Goal: Task Accomplishment & Management: Use online tool/utility

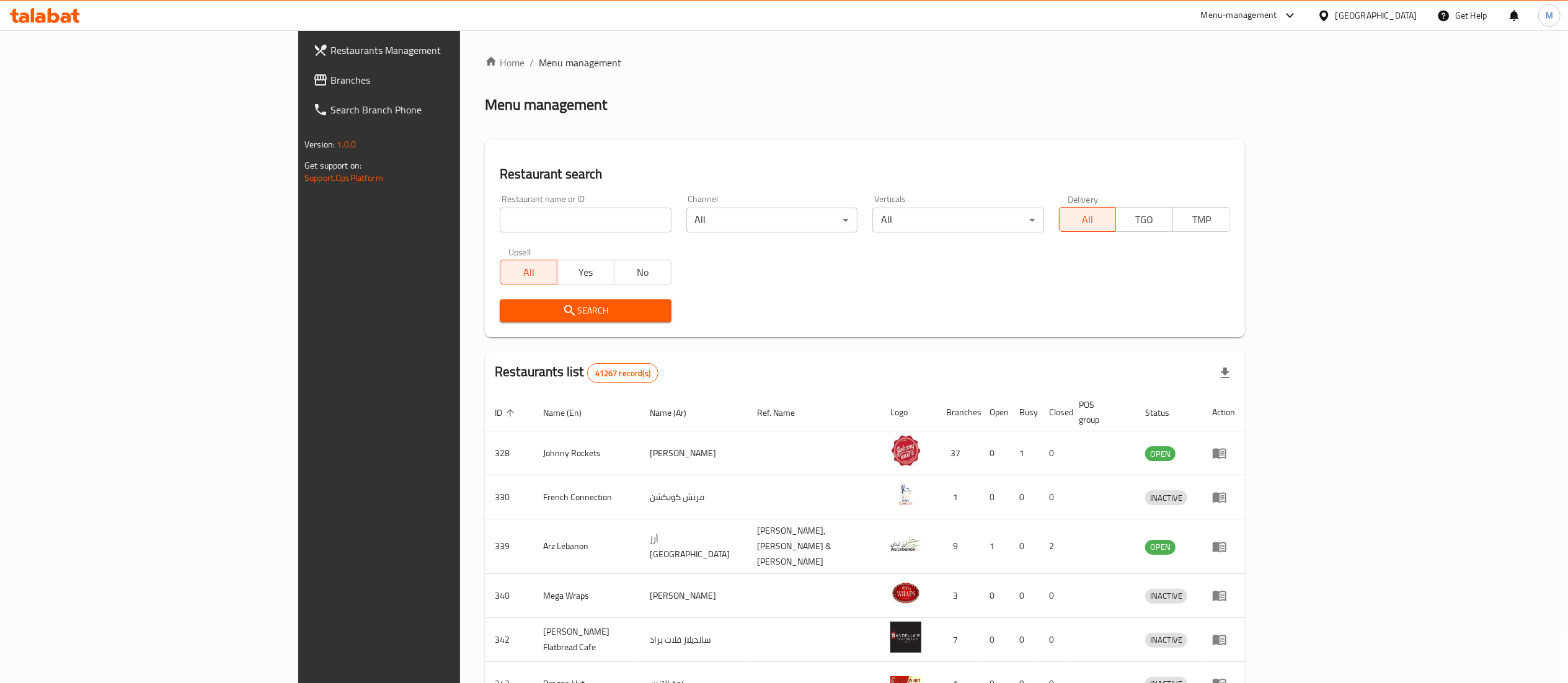
click at [500, 223] on input "search" at bounding box center [585, 219] width 171 height 25
type input "MAESTRO PIZZA"
click button "Search" at bounding box center [585, 310] width 171 height 23
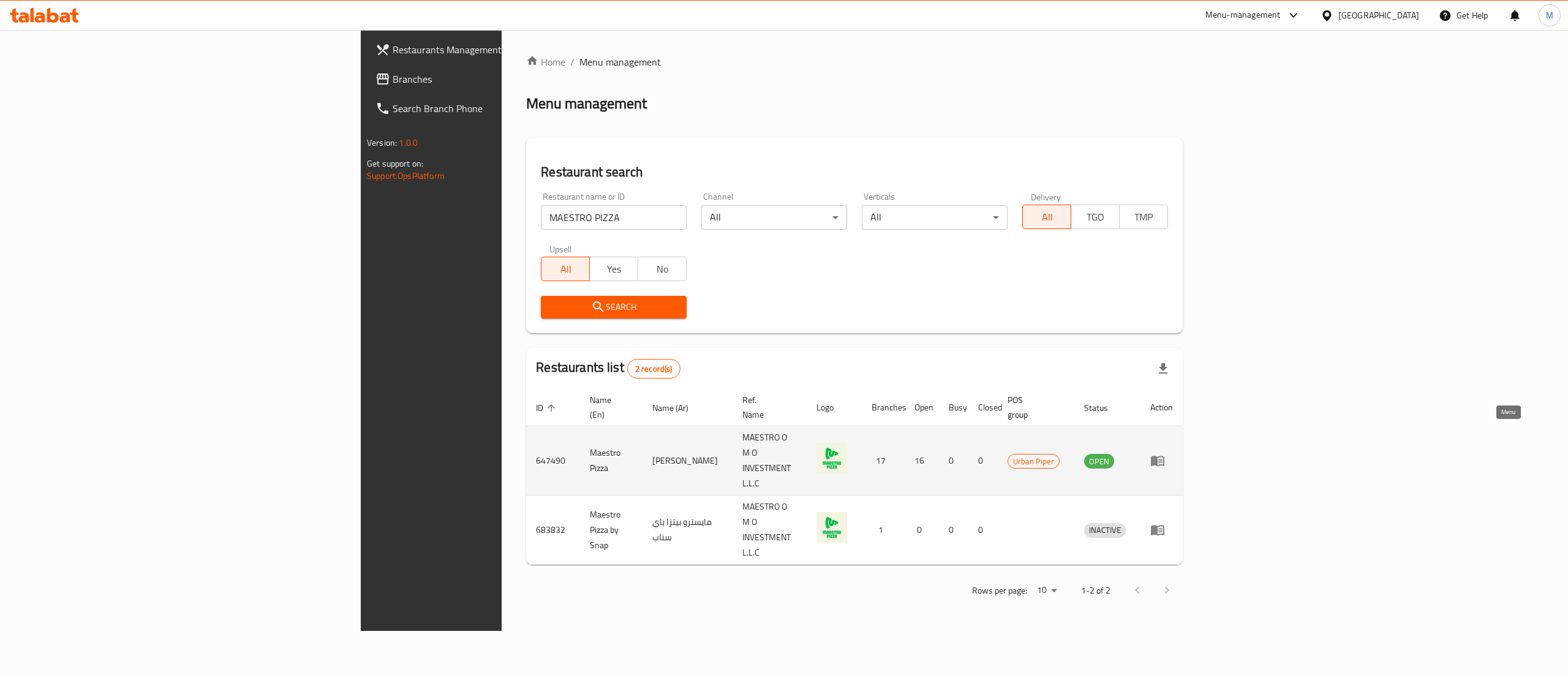
click at [1162, 458] on icon "enhanced table" at bounding box center [1160, 461] width 4 height 5
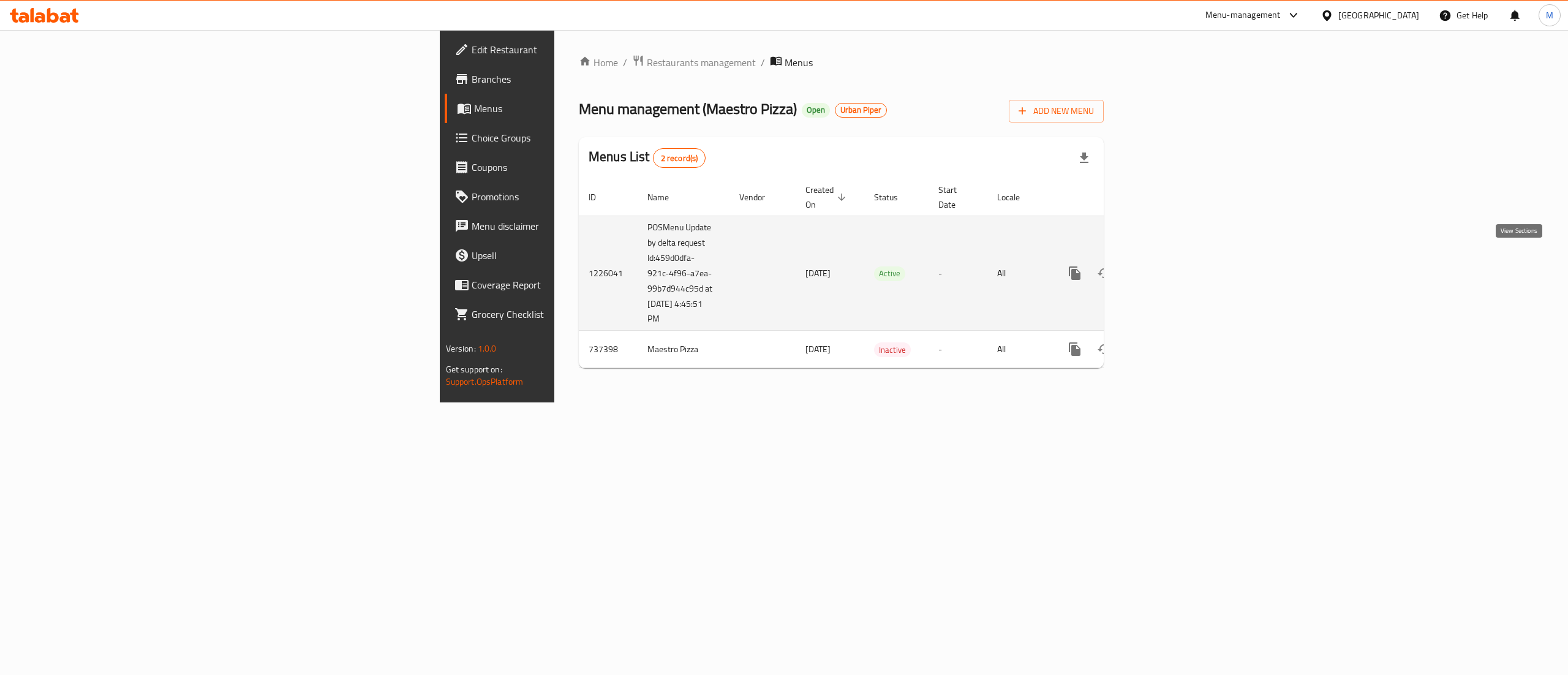
click at [1178, 265] on link "enhanced table" at bounding box center [1163, 274] width 30 height 30
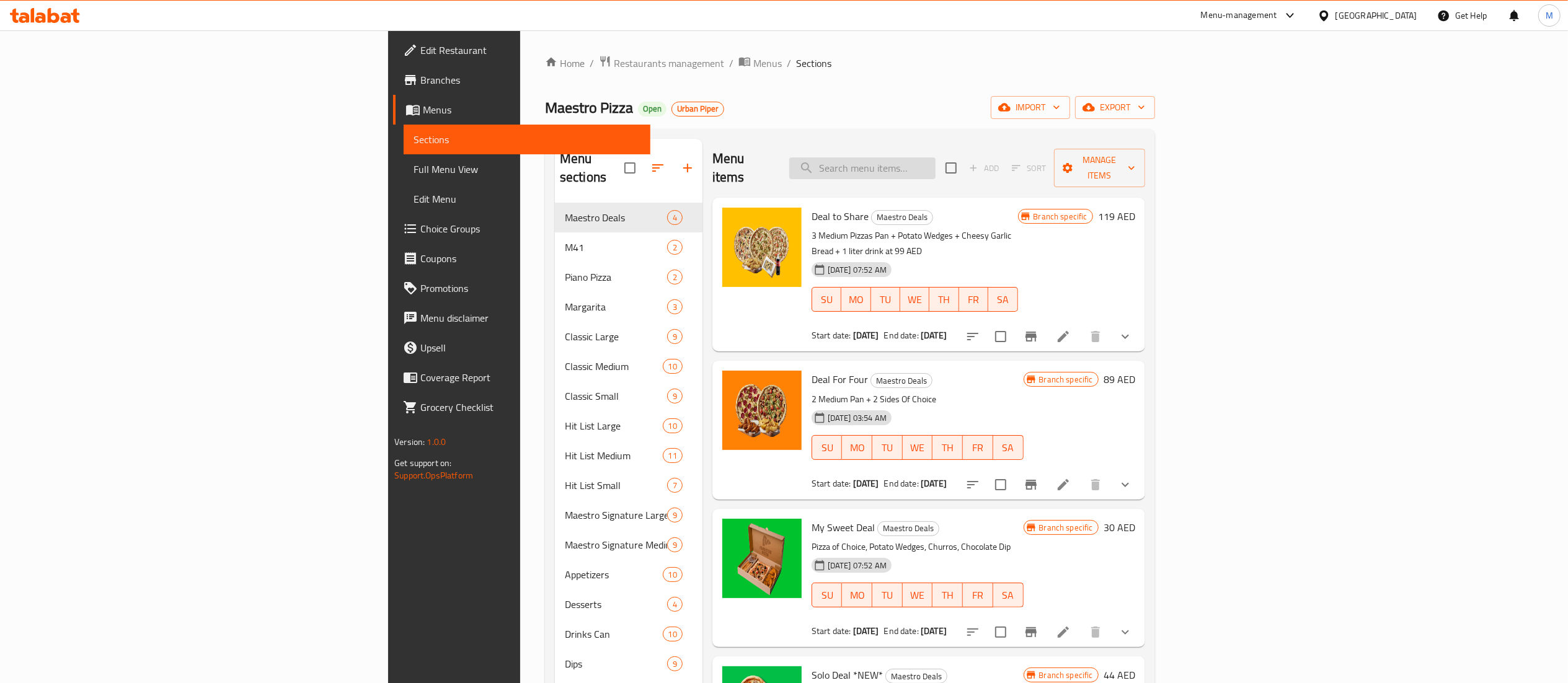
click at [936, 157] on input "search" at bounding box center [861, 168] width 146 height 22
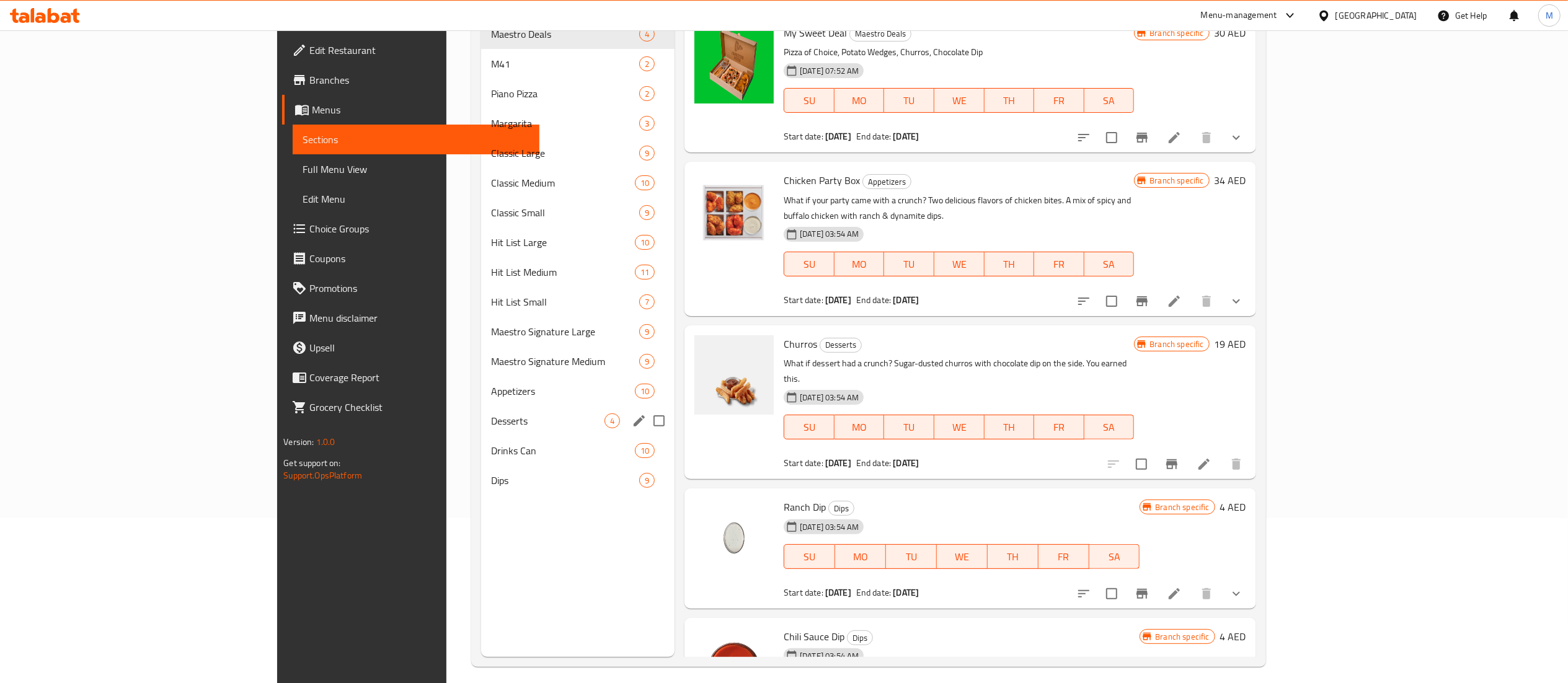
scroll to position [170, 0]
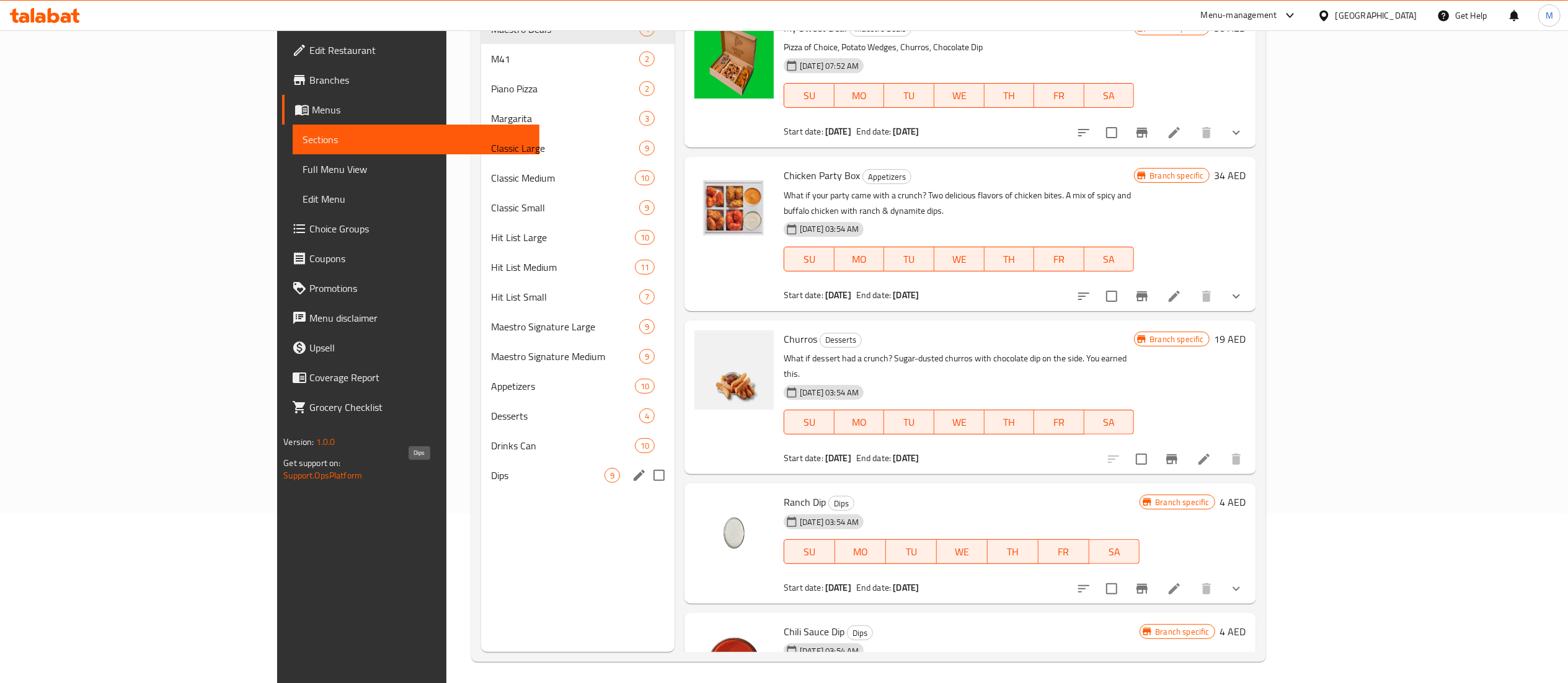
type input "dip"
click at [491, 478] on span "Dips" at bounding box center [548, 475] width 114 height 15
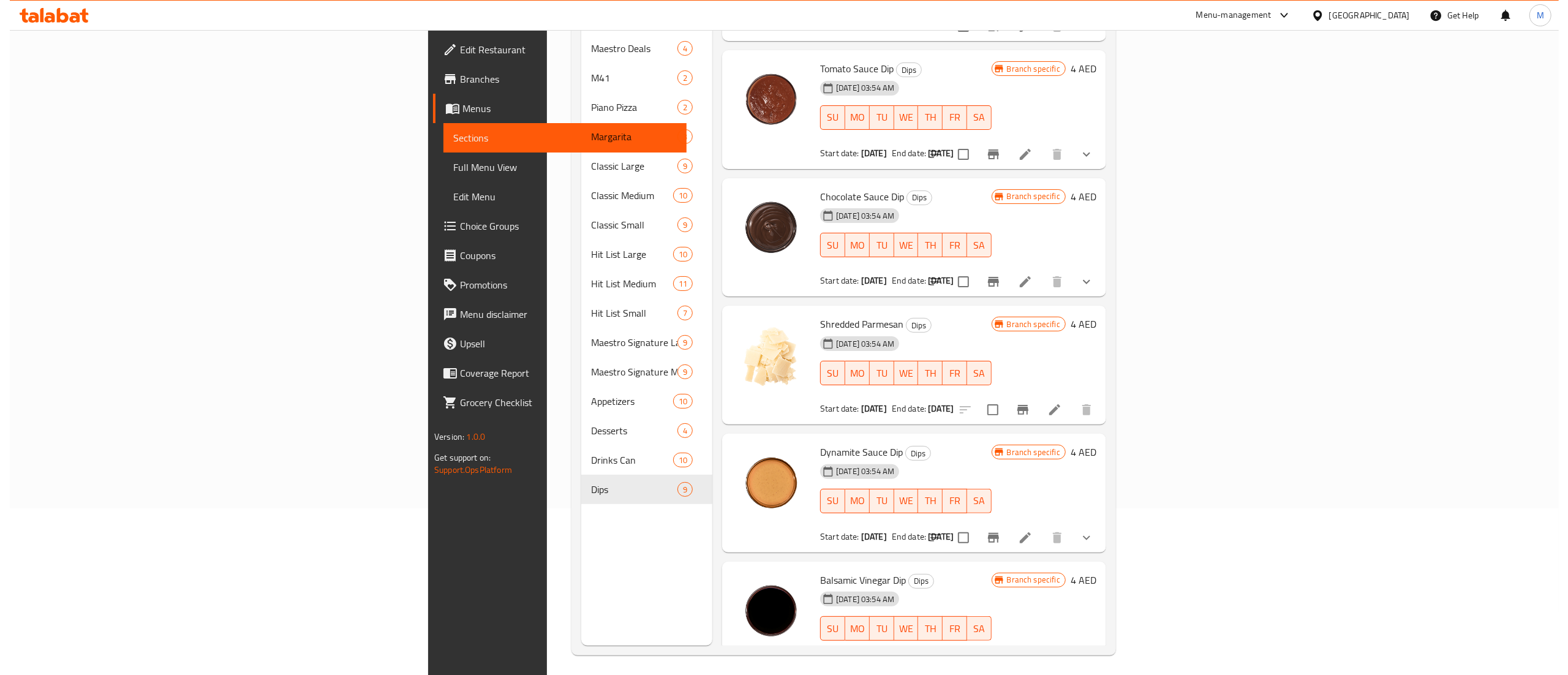
scroll to position [172, 0]
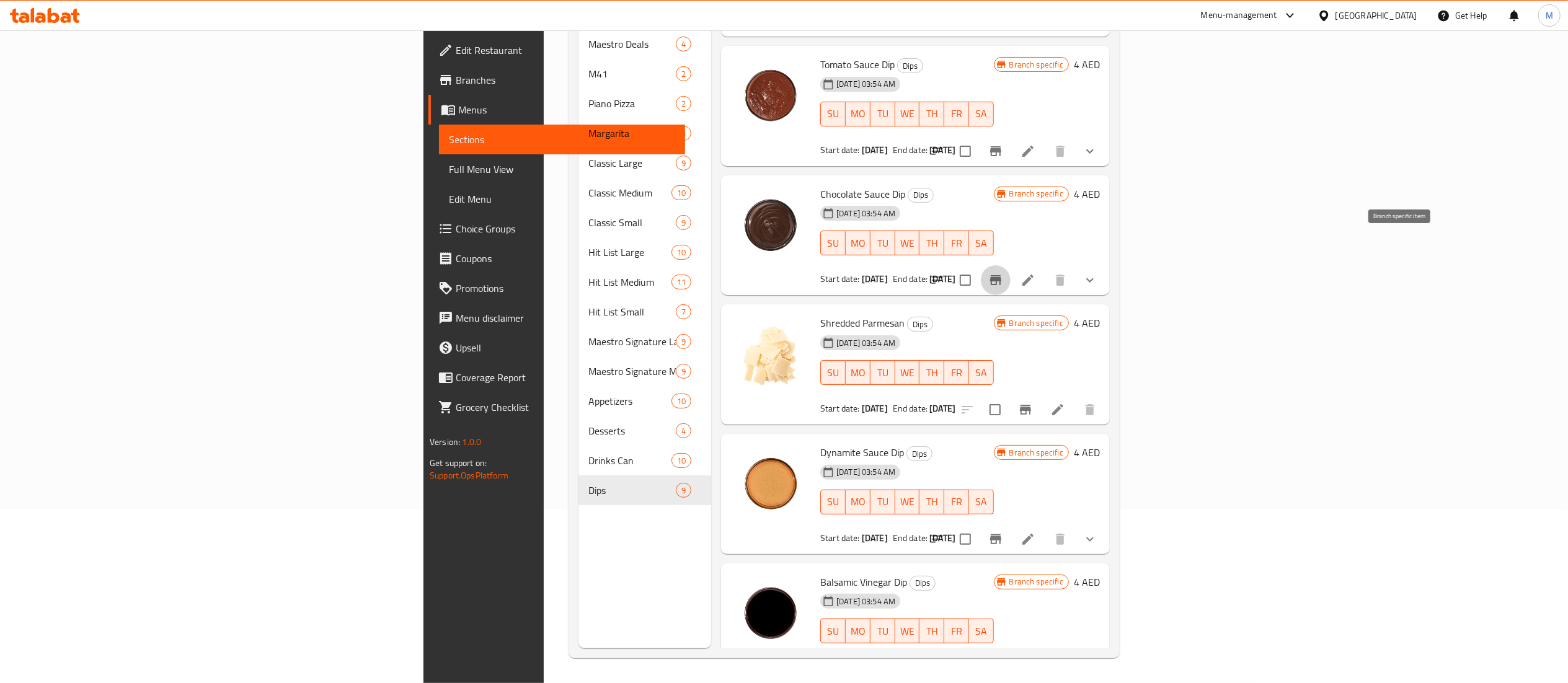
click at [1001, 275] on icon "Branch-specific-item" at bounding box center [995, 280] width 11 height 10
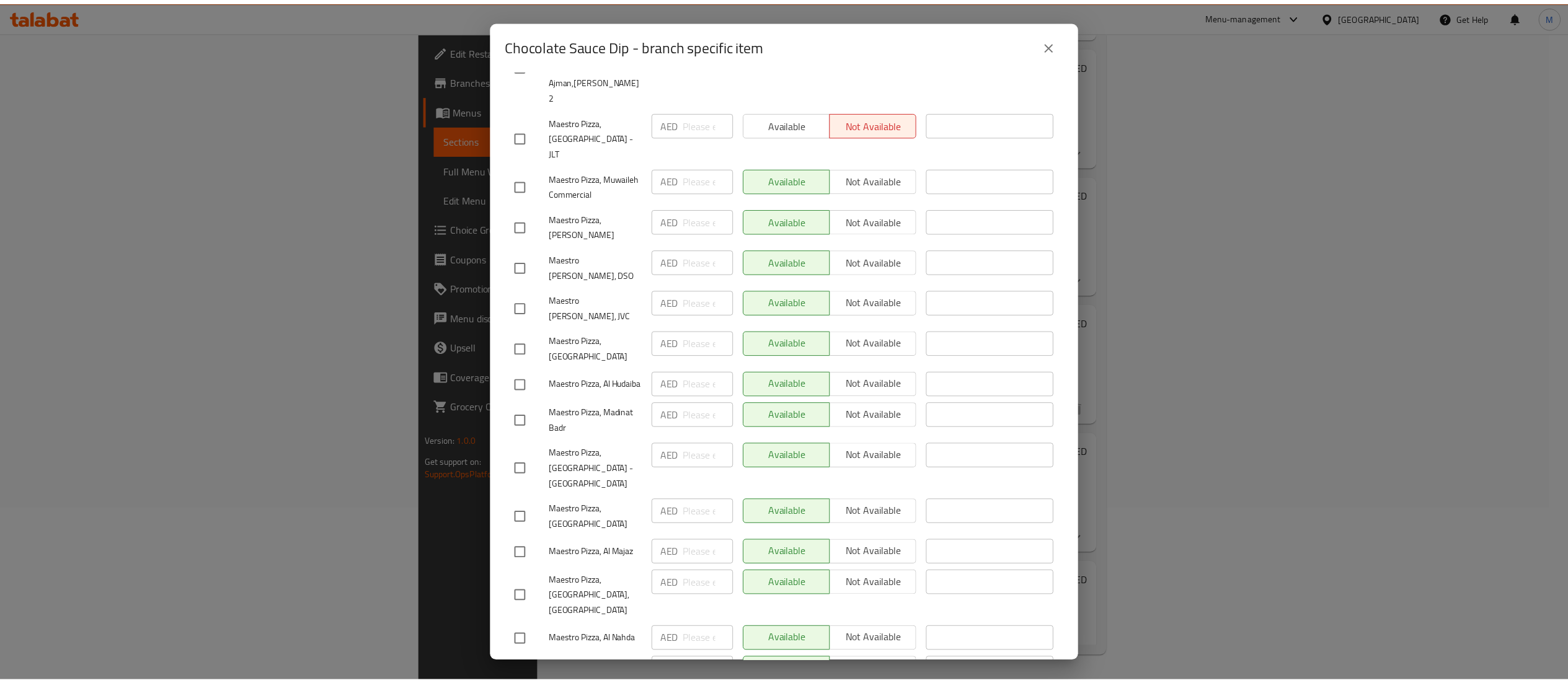
scroll to position [0, 0]
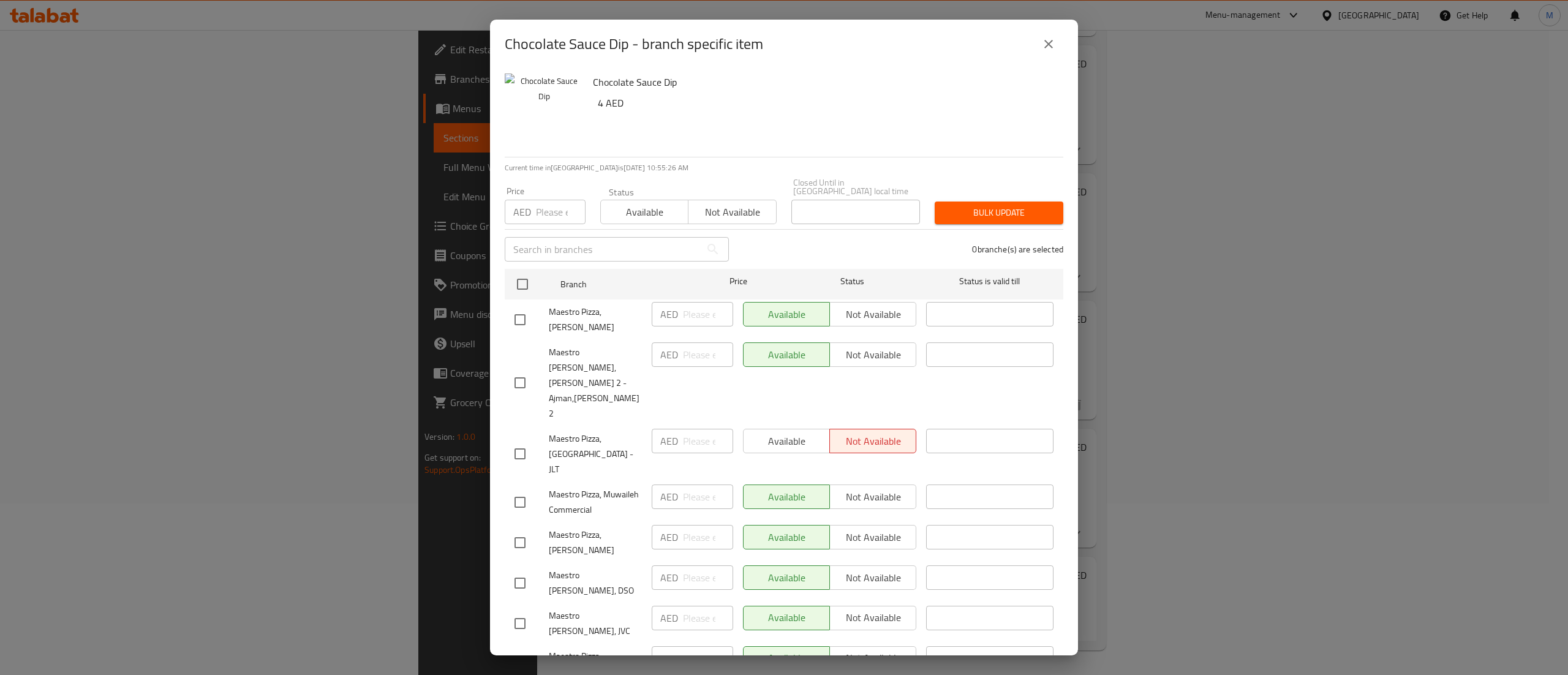
click at [1047, 49] on icon "close" at bounding box center [1048, 44] width 15 height 15
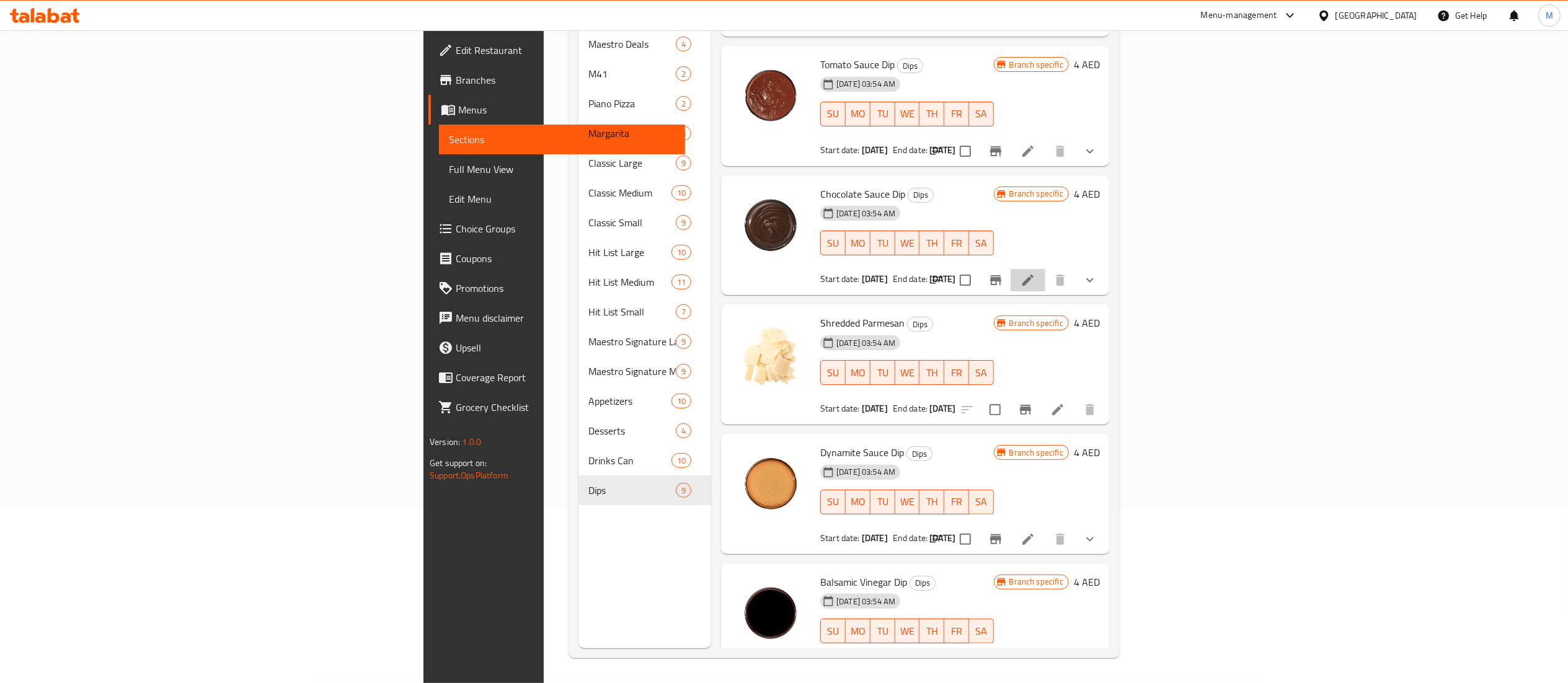
click at [1046, 269] on li at bounding box center [1028, 281] width 34 height 22
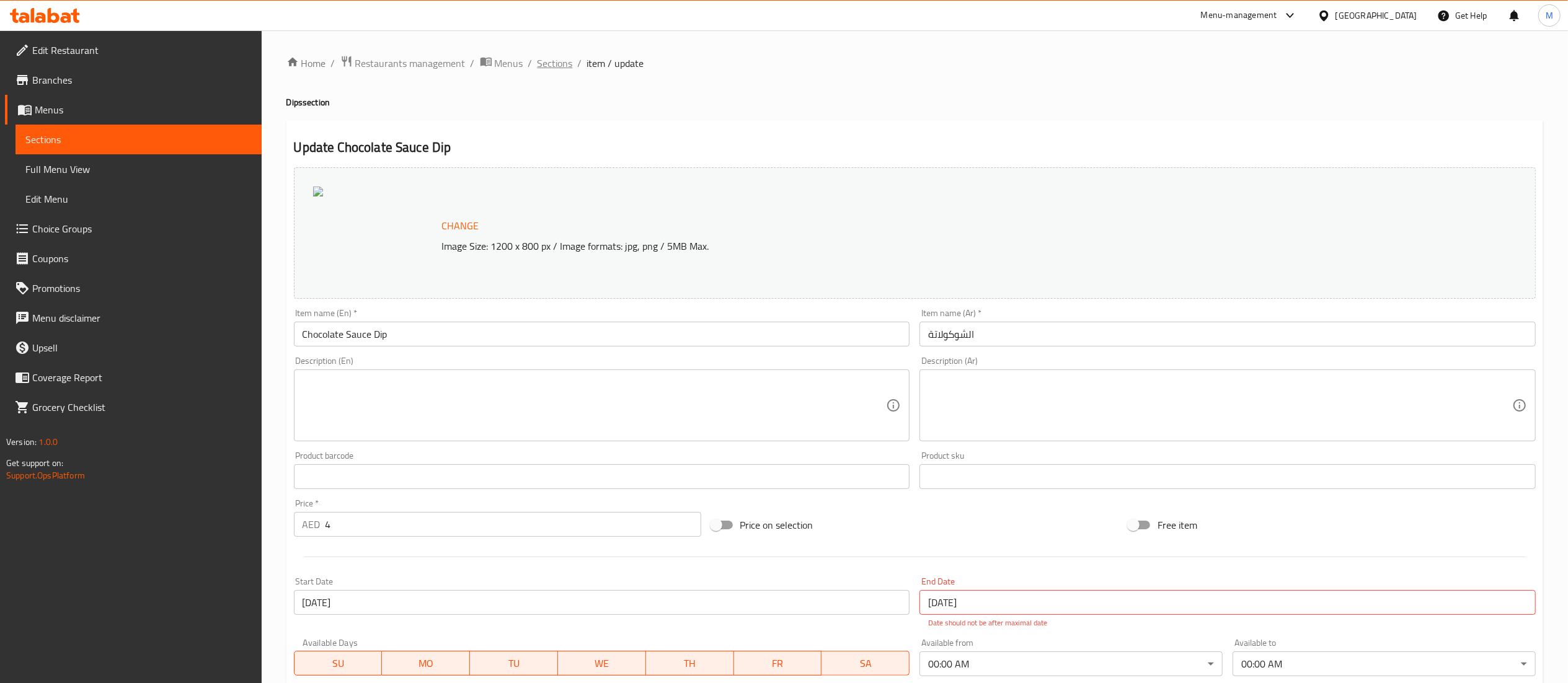
click at [558, 70] on span "Sections" at bounding box center [555, 64] width 35 height 15
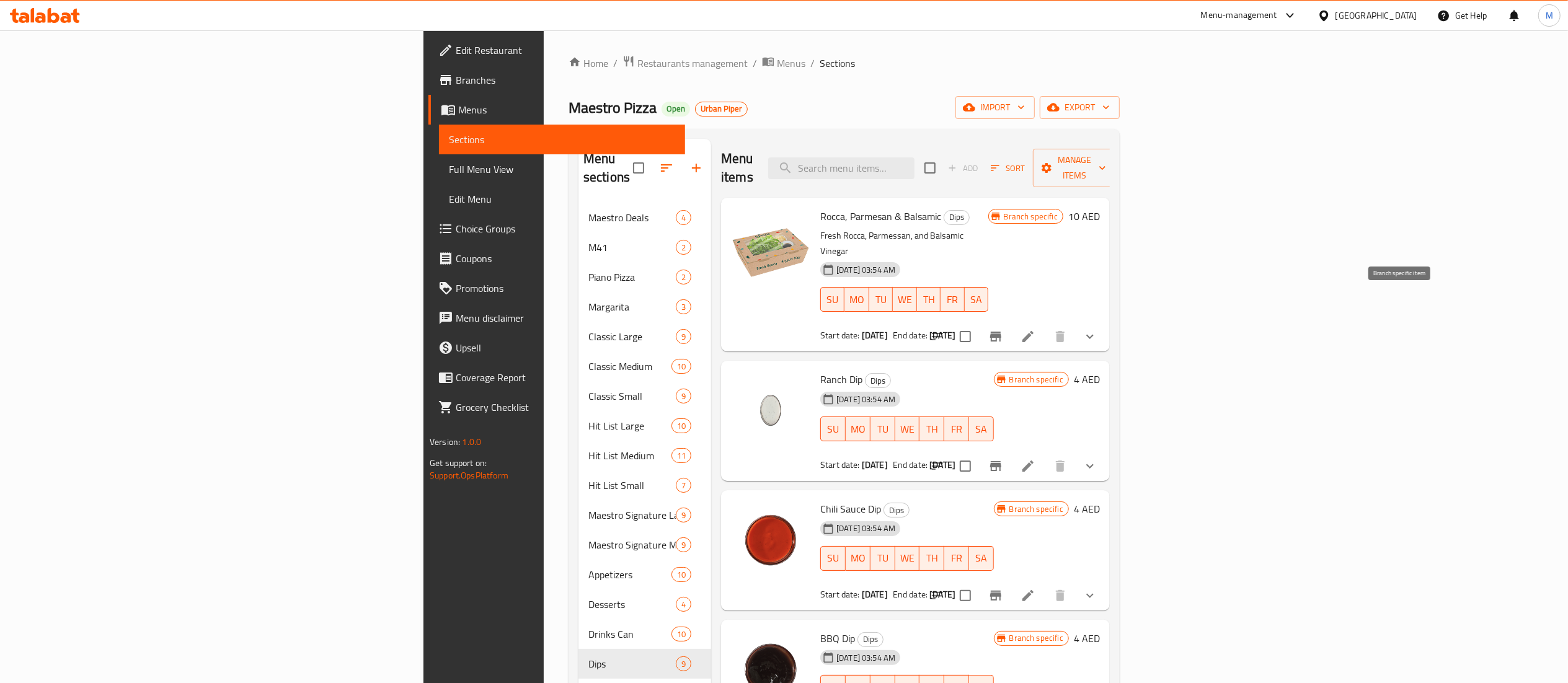
click at [1001, 331] on icon "Branch-specific-item" at bounding box center [995, 336] width 11 height 10
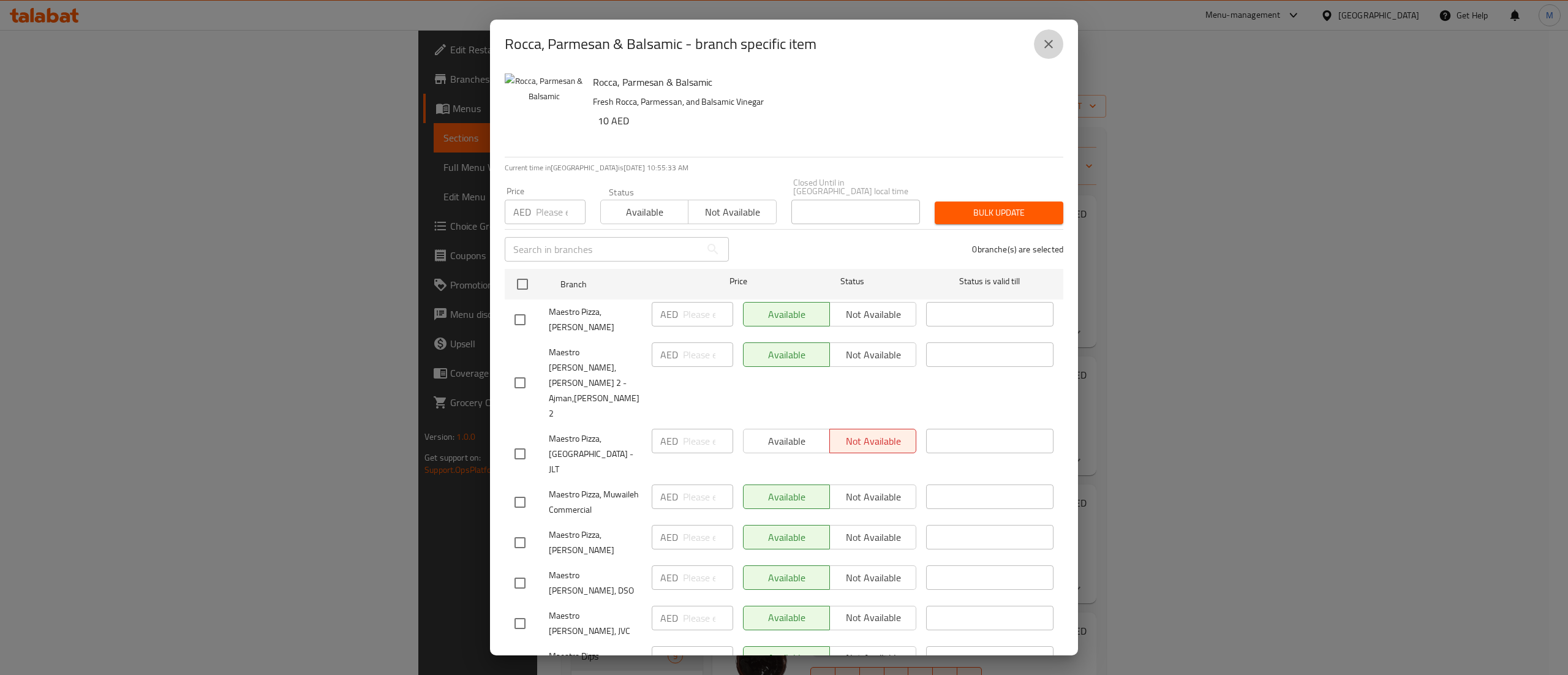
click at [1048, 43] on icon "close" at bounding box center [1048, 44] width 15 height 15
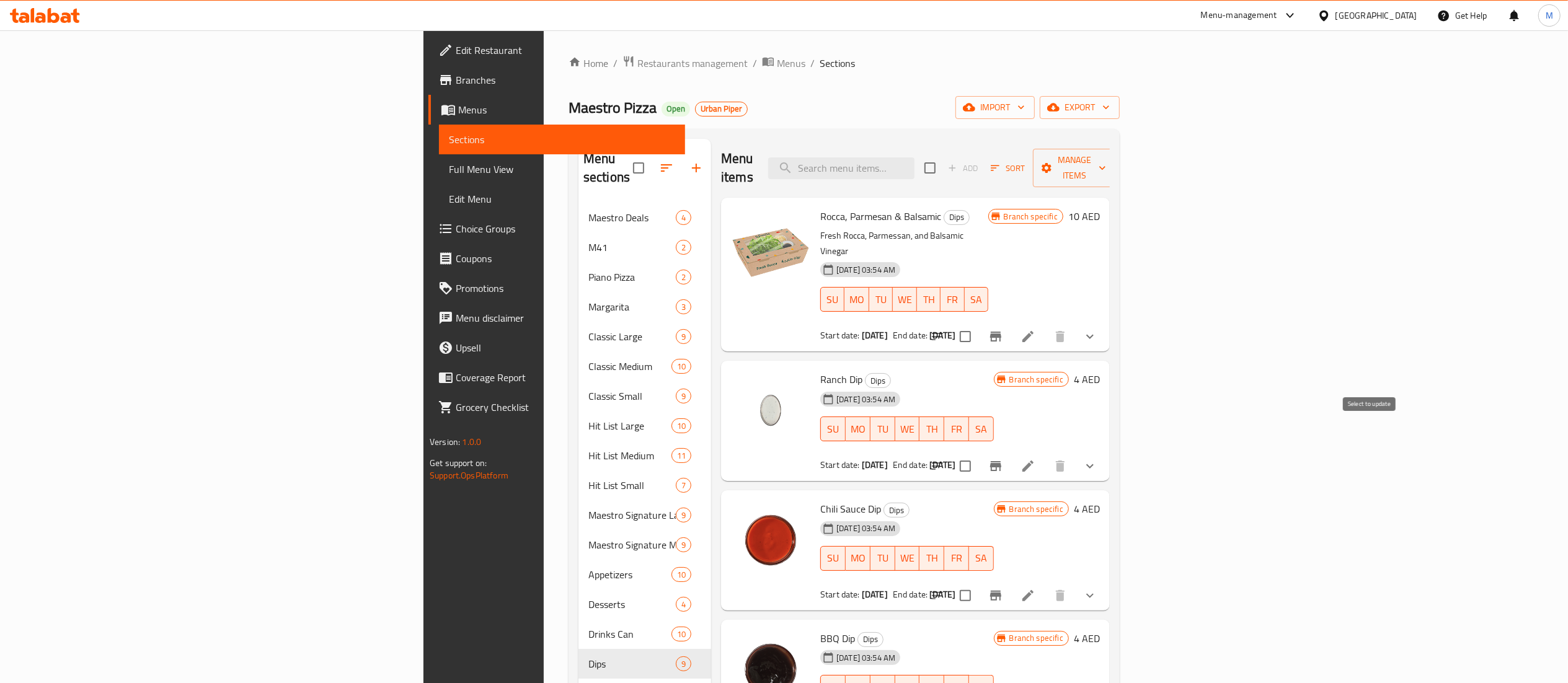
click at [978, 453] on input "checkbox" at bounding box center [965, 466] width 26 height 26
checkbox input "false"
click at [1003, 459] on icon "Branch-specific-item" at bounding box center [995, 466] width 15 height 15
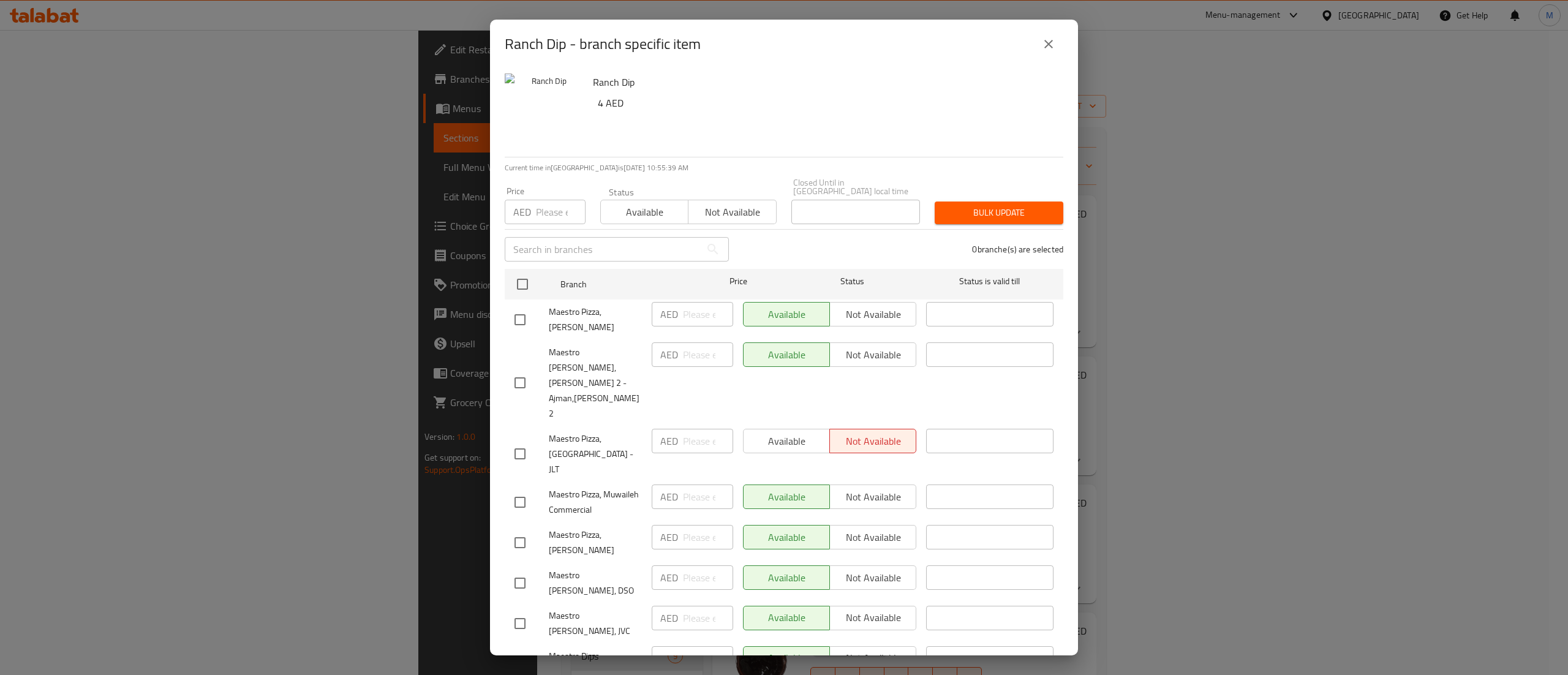
click at [1048, 52] on button "close" at bounding box center [1048, 44] width 30 height 30
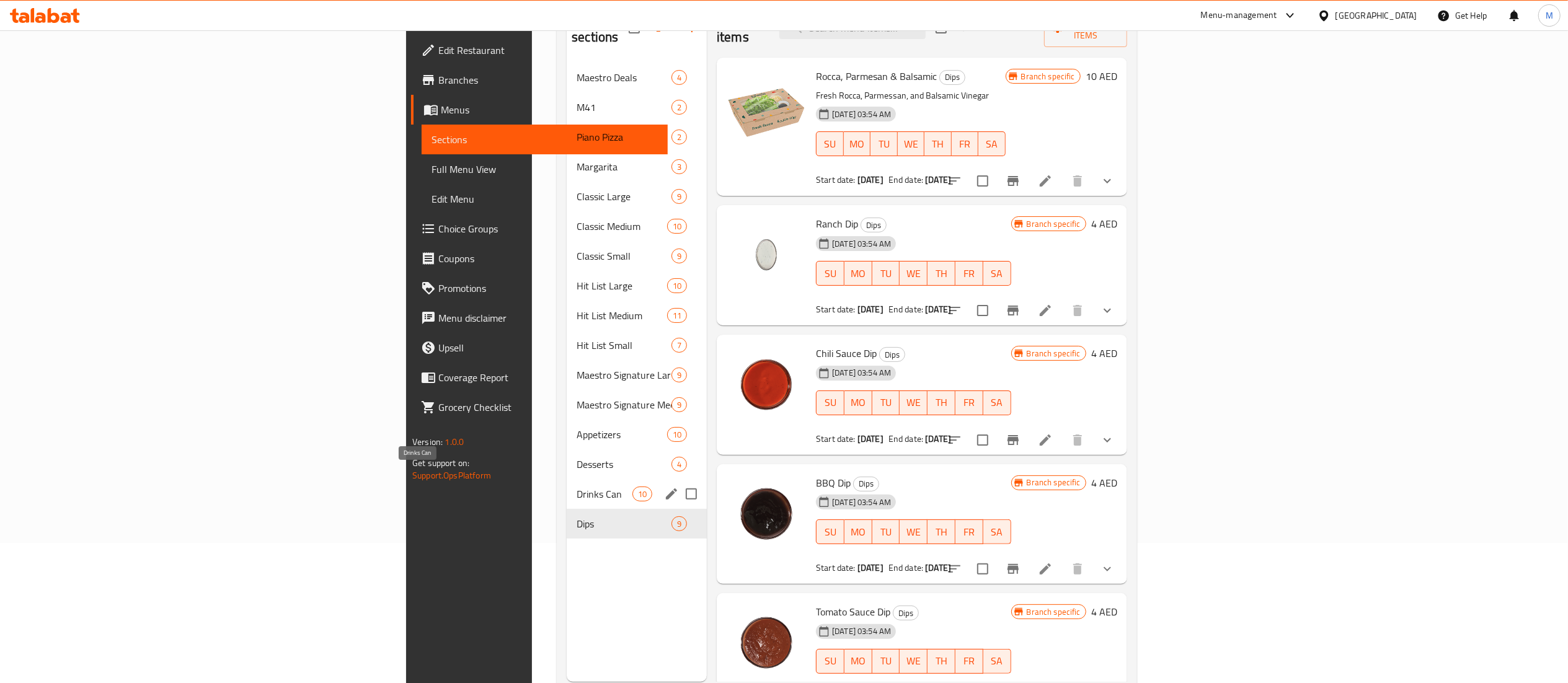
scroll to position [143, 0]
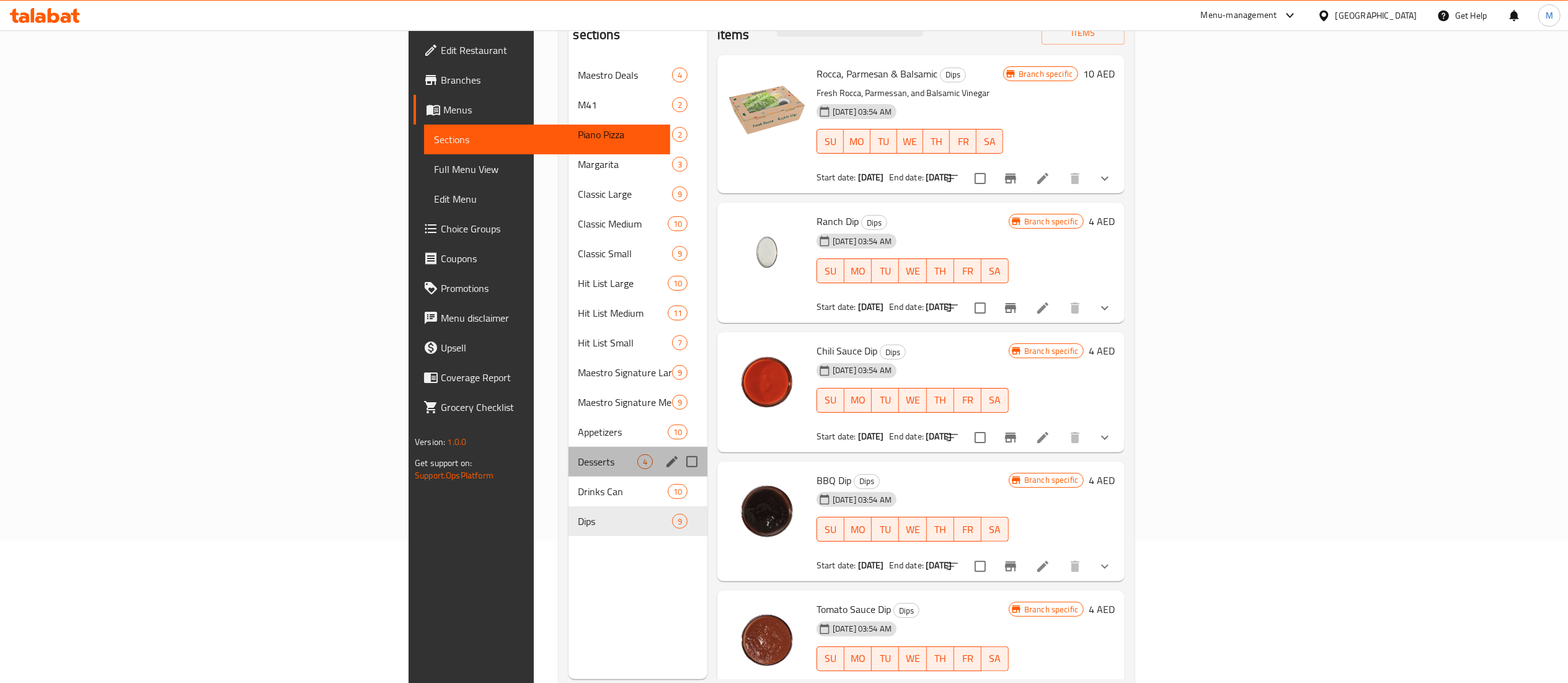
click at [569, 447] on div "Desserts 4" at bounding box center [638, 462] width 139 height 30
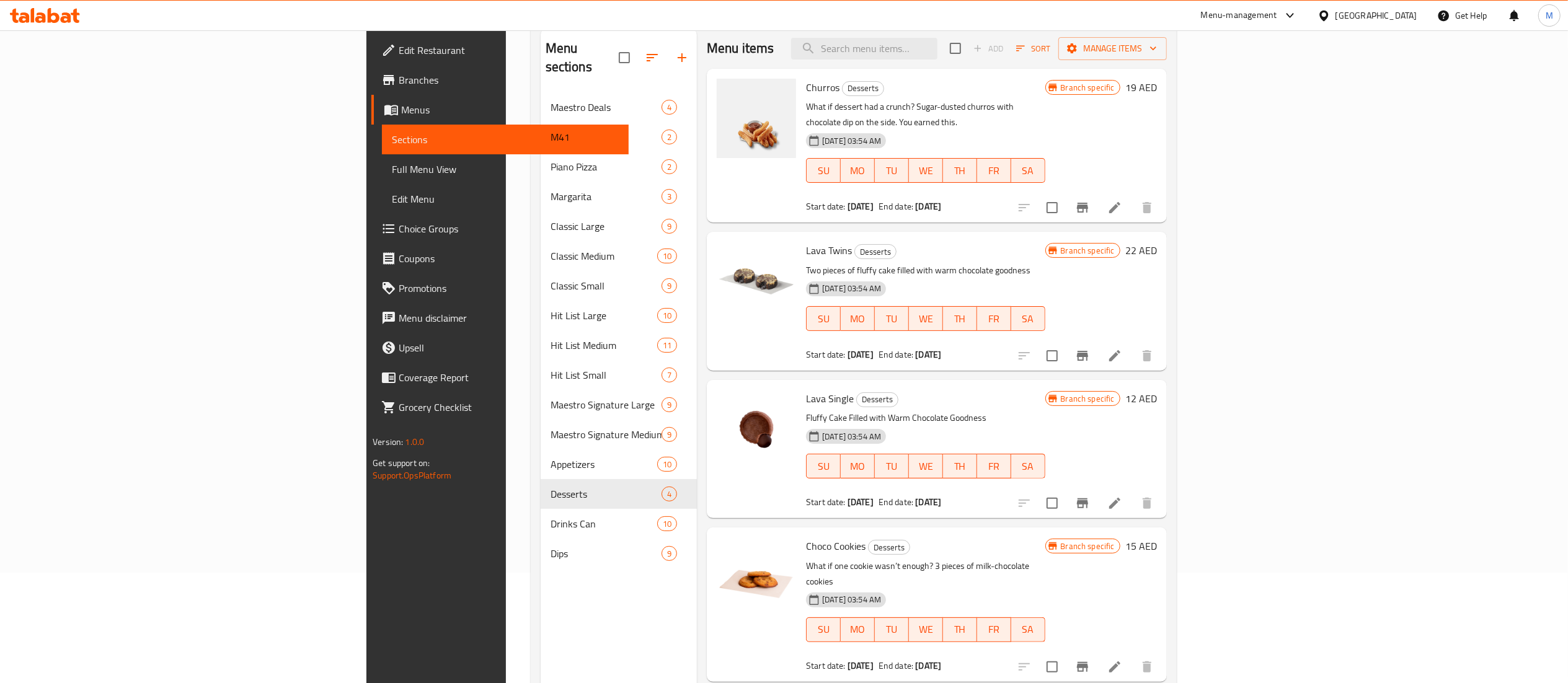
scroll to position [113, 0]
click at [1090, 346] on icon "Branch-specific-item" at bounding box center [1082, 353] width 15 height 15
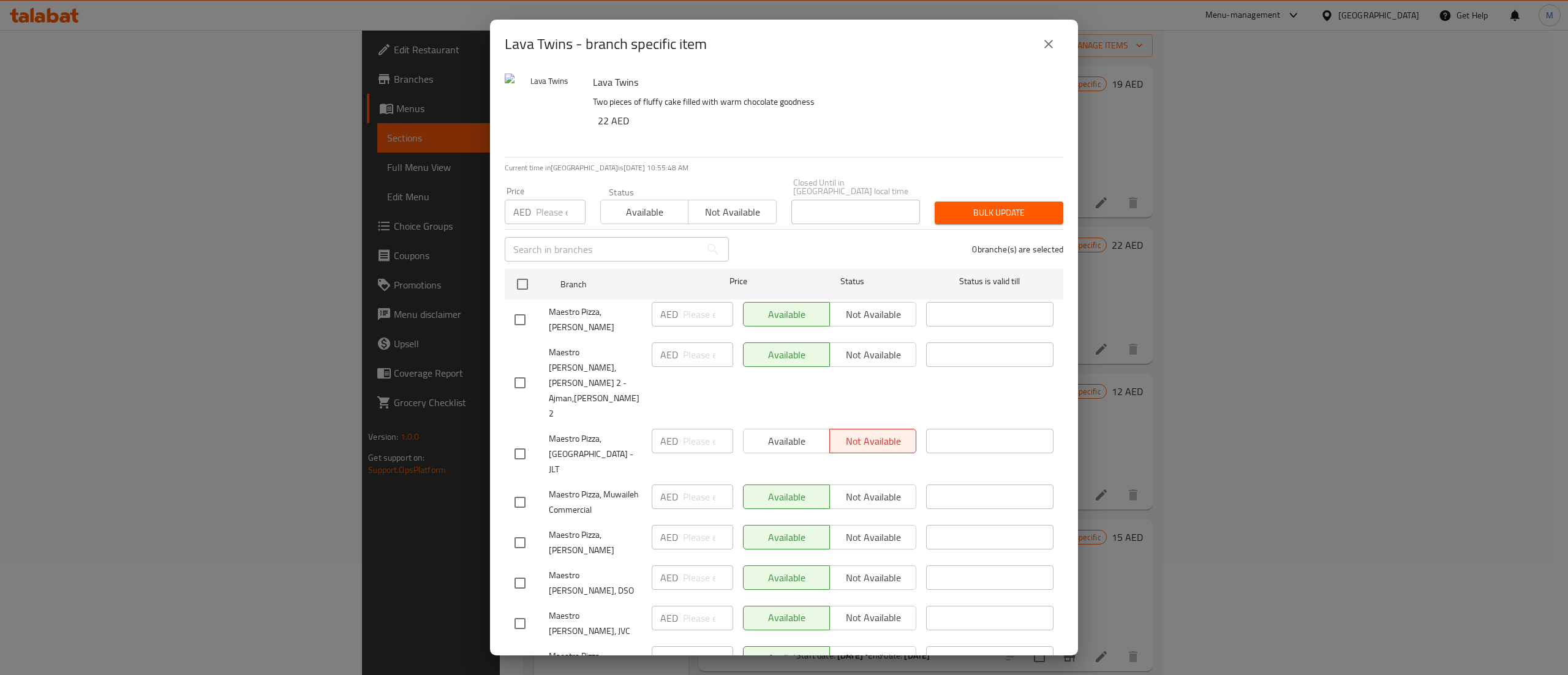
click at [1050, 48] on icon "close" at bounding box center [1048, 44] width 15 height 15
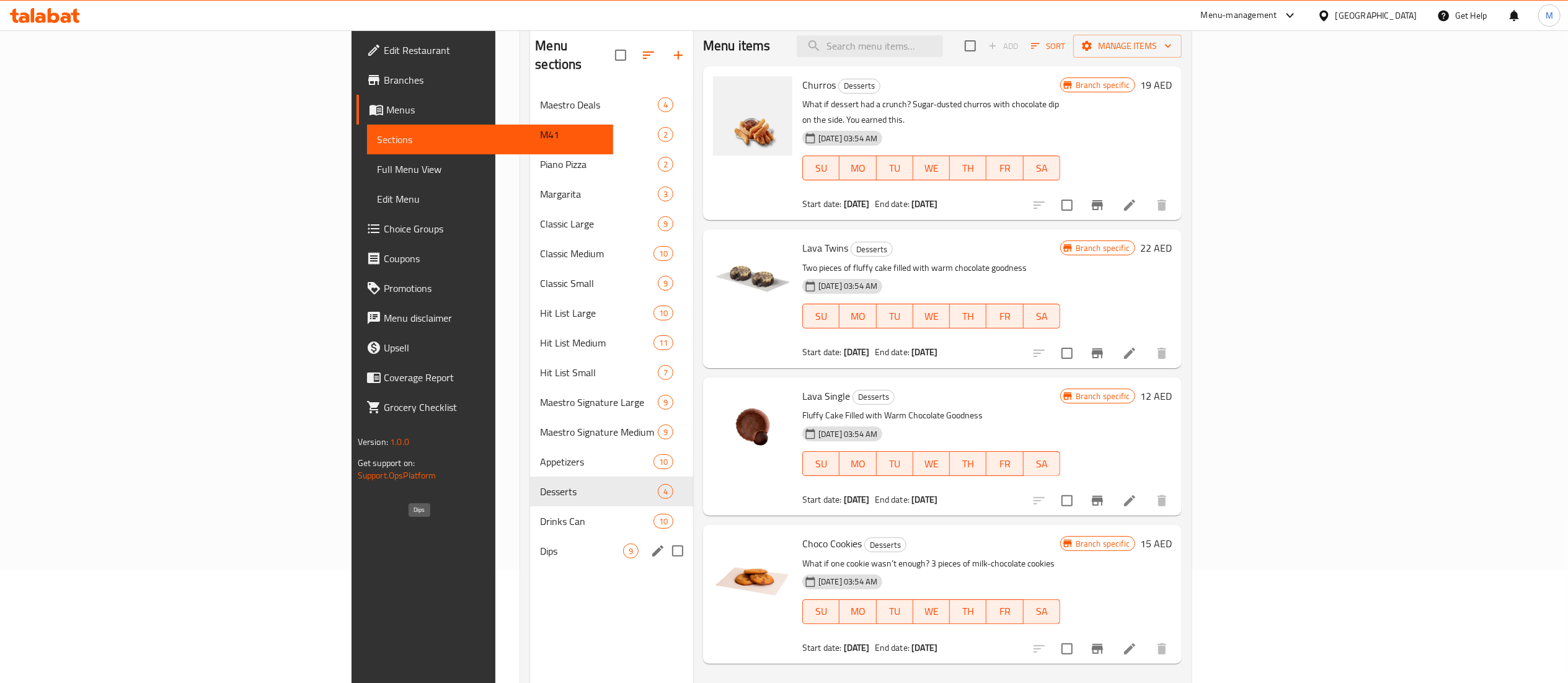
click at [540, 543] on span "Dips" at bounding box center [581, 551] width 83 height 15
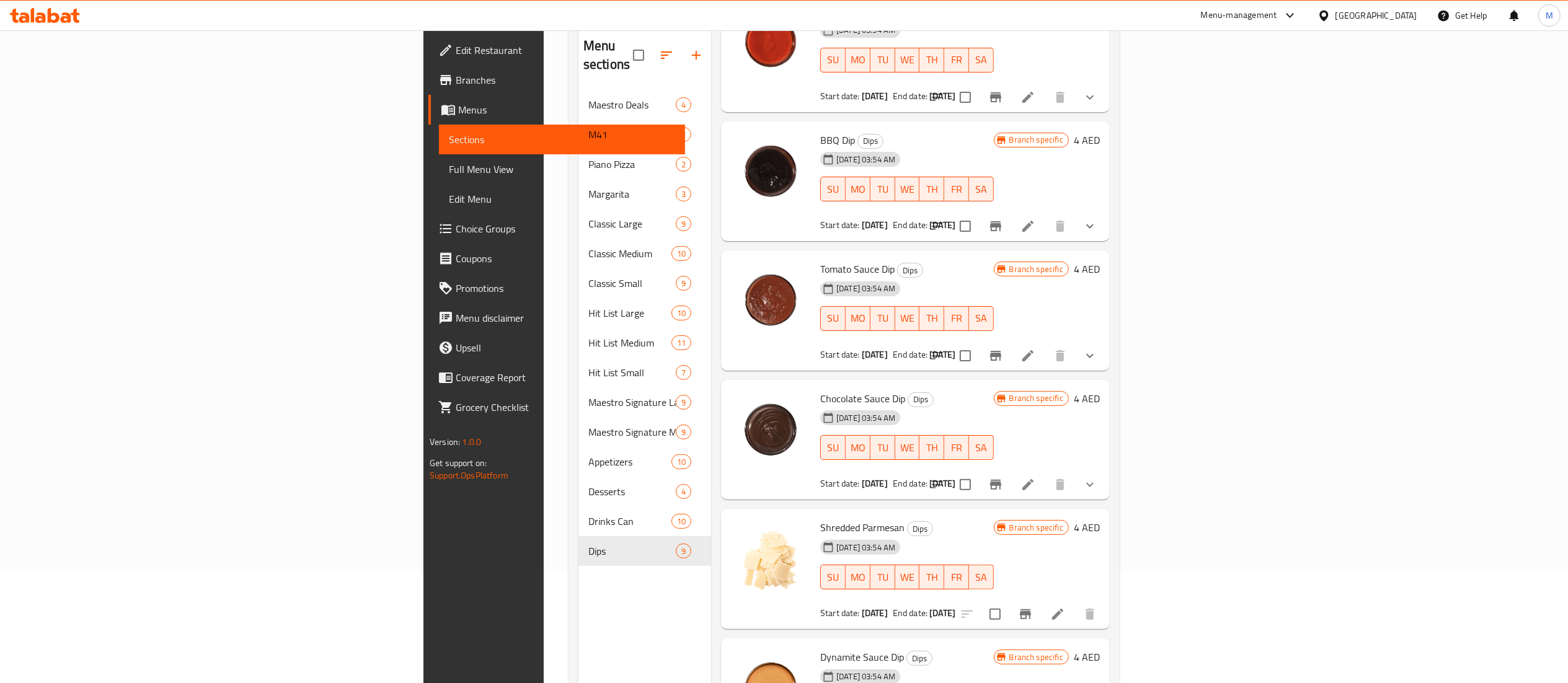
scroll to position [393, 0]
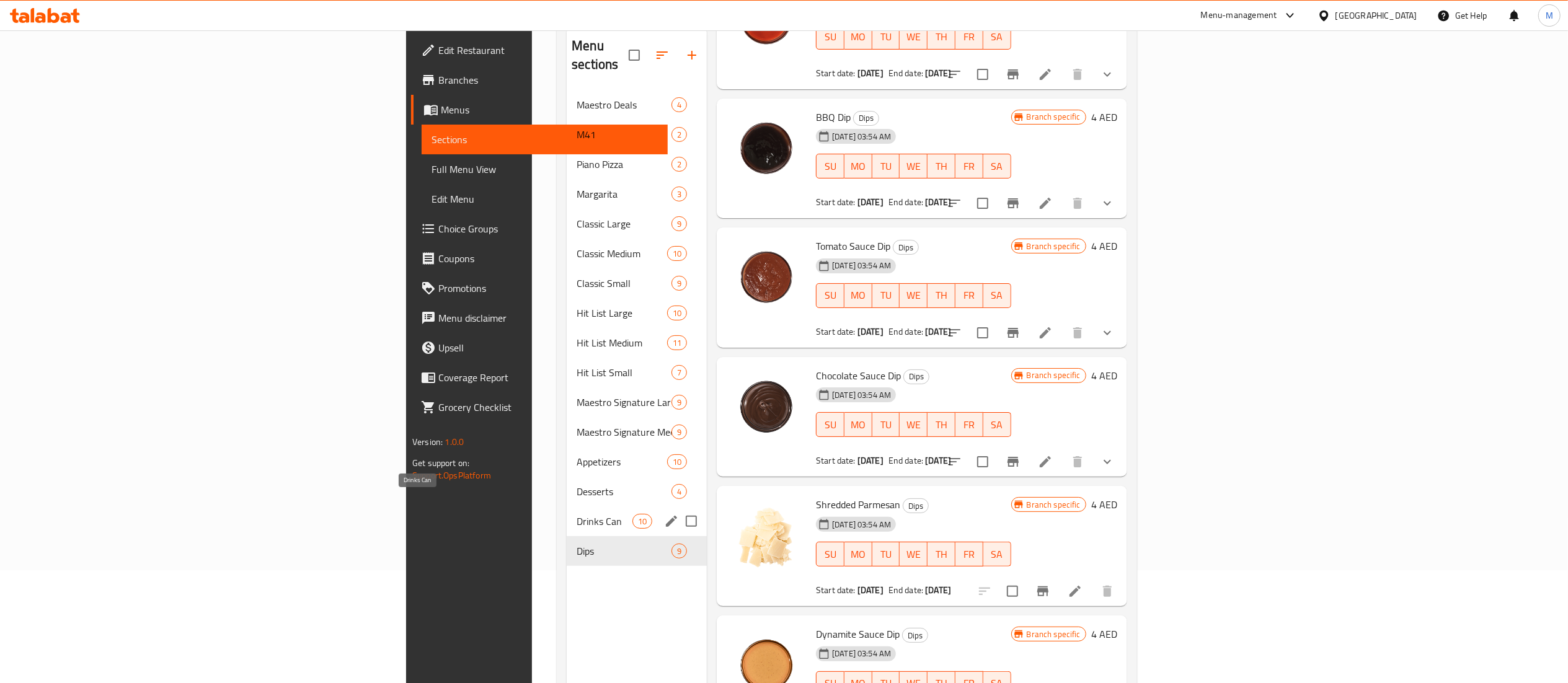
click at [576, 514] on span "Drinks Can" at bounding box center [604, 521] width 56 height 15
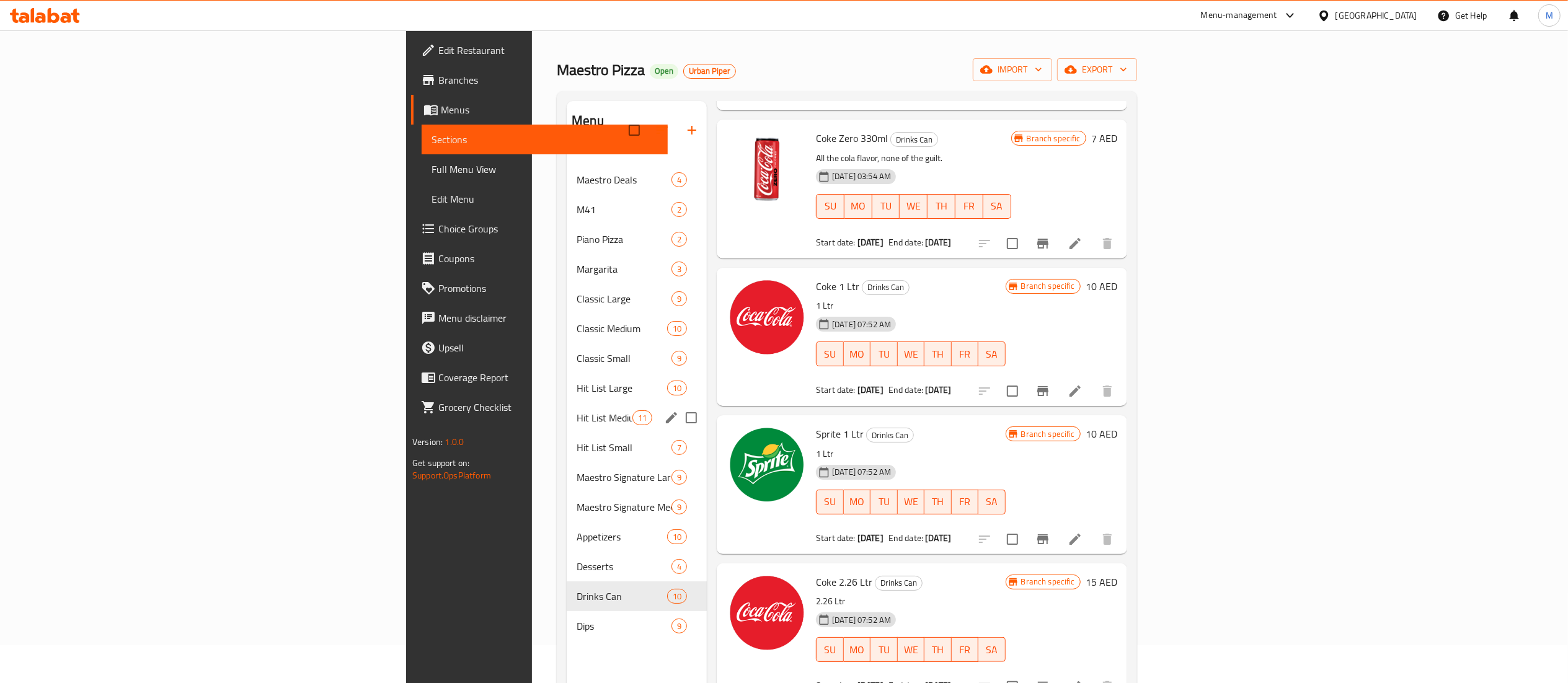
scroll to position [34, 0]
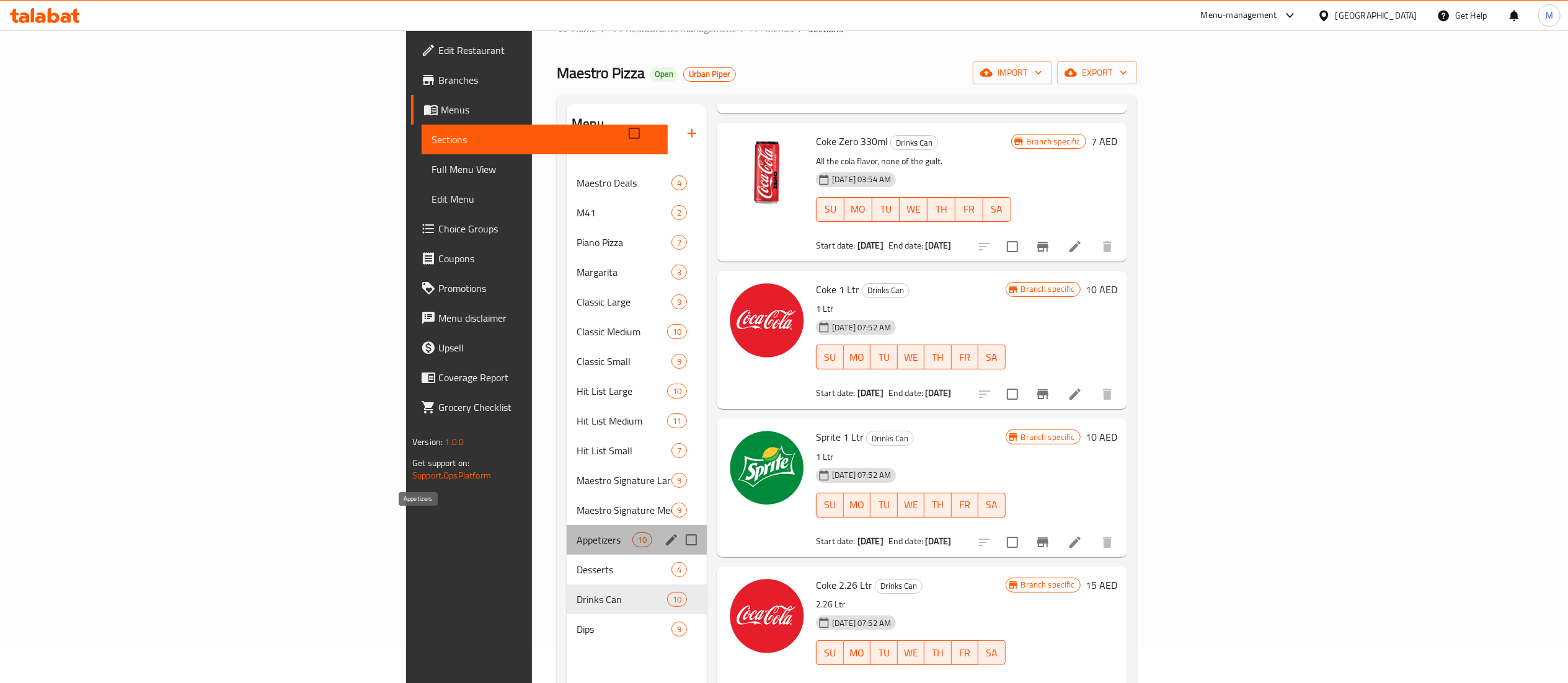
click at [576, 533] on span "Appetizers" at bounding box center [604, 540] width 56 height 15
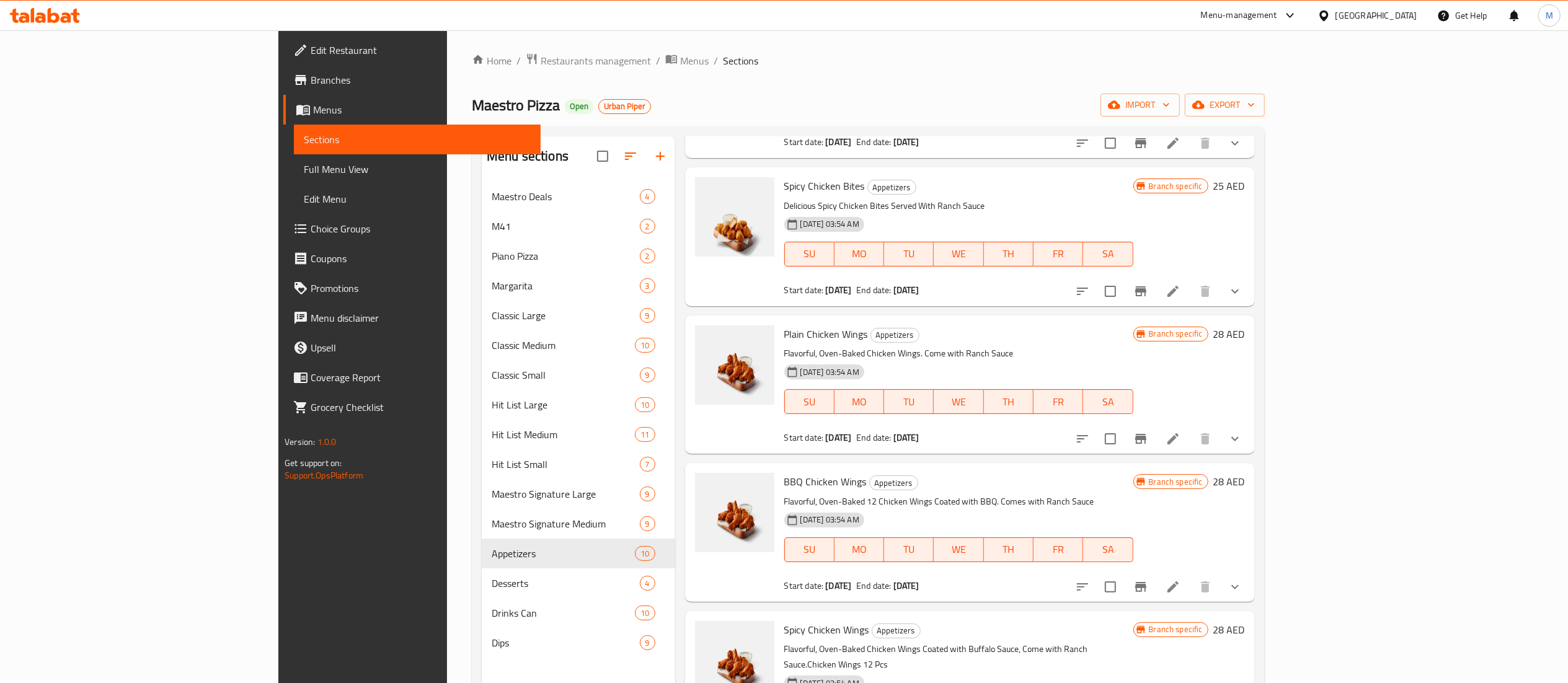
scroll to position [825, 0]
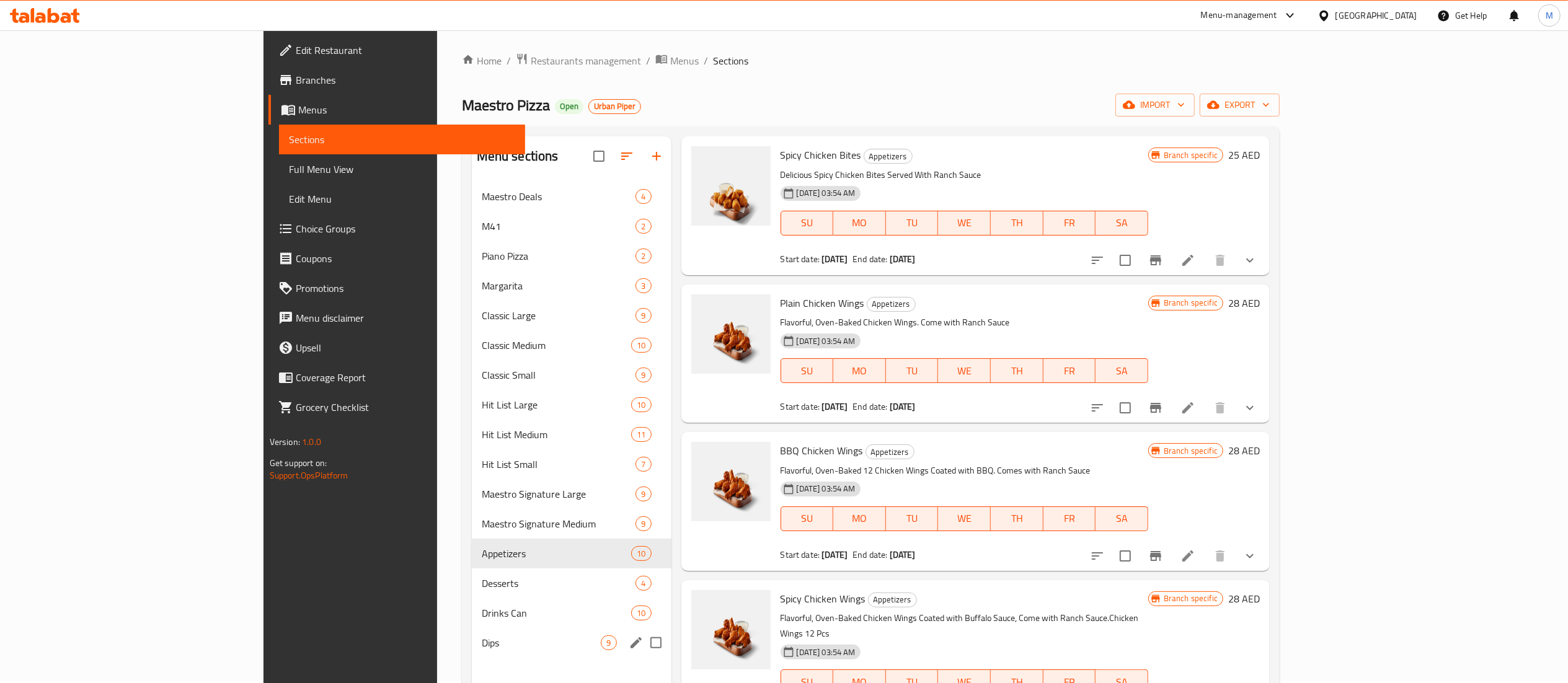
click at [482, 641] on span "Dips" at bounding box center [542, 643] width 120 height 15
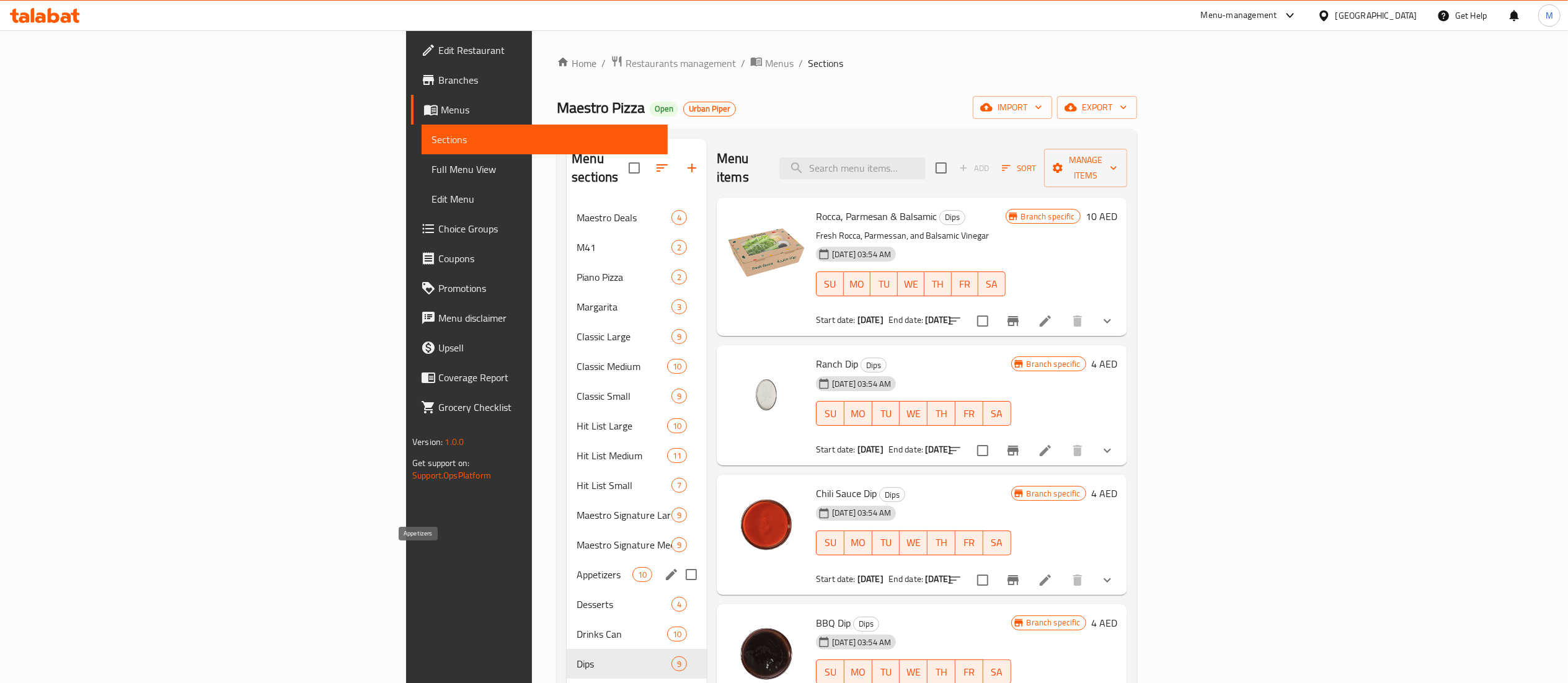
click at [576, 567] on span "Appetizers" at bounding box center [604, 575] width 56 height 15
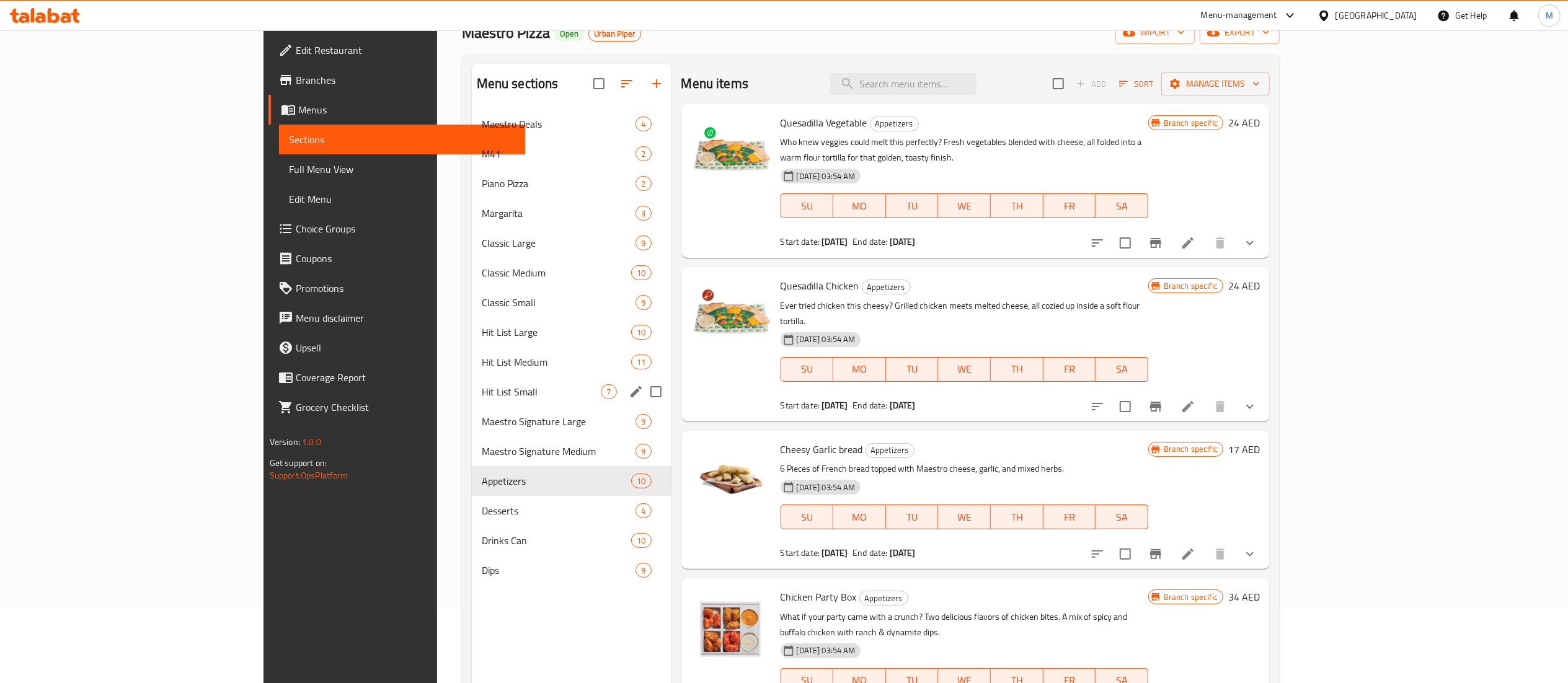
scroll to position [74, 0]
drag, startPoint x: 395, startPoint y: 508, endPoint x: 311, endPoint y: 512, distance: 84.1
click at [482, 512] on span "Desserts" at bounding box center [542, 511] width 120 height 15
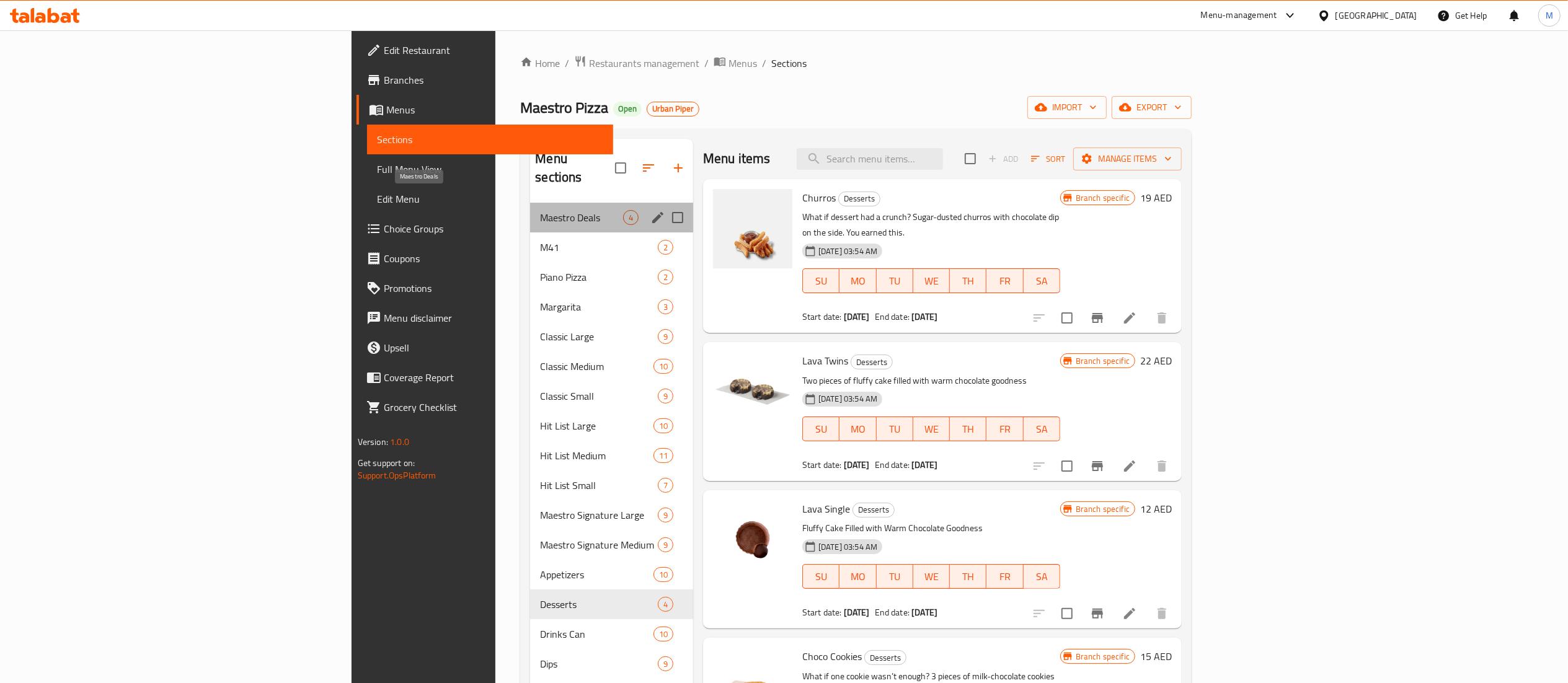
click at [540, 210] on span "Maestro Deals" at bounding box center [581, 218] width 83 height 15
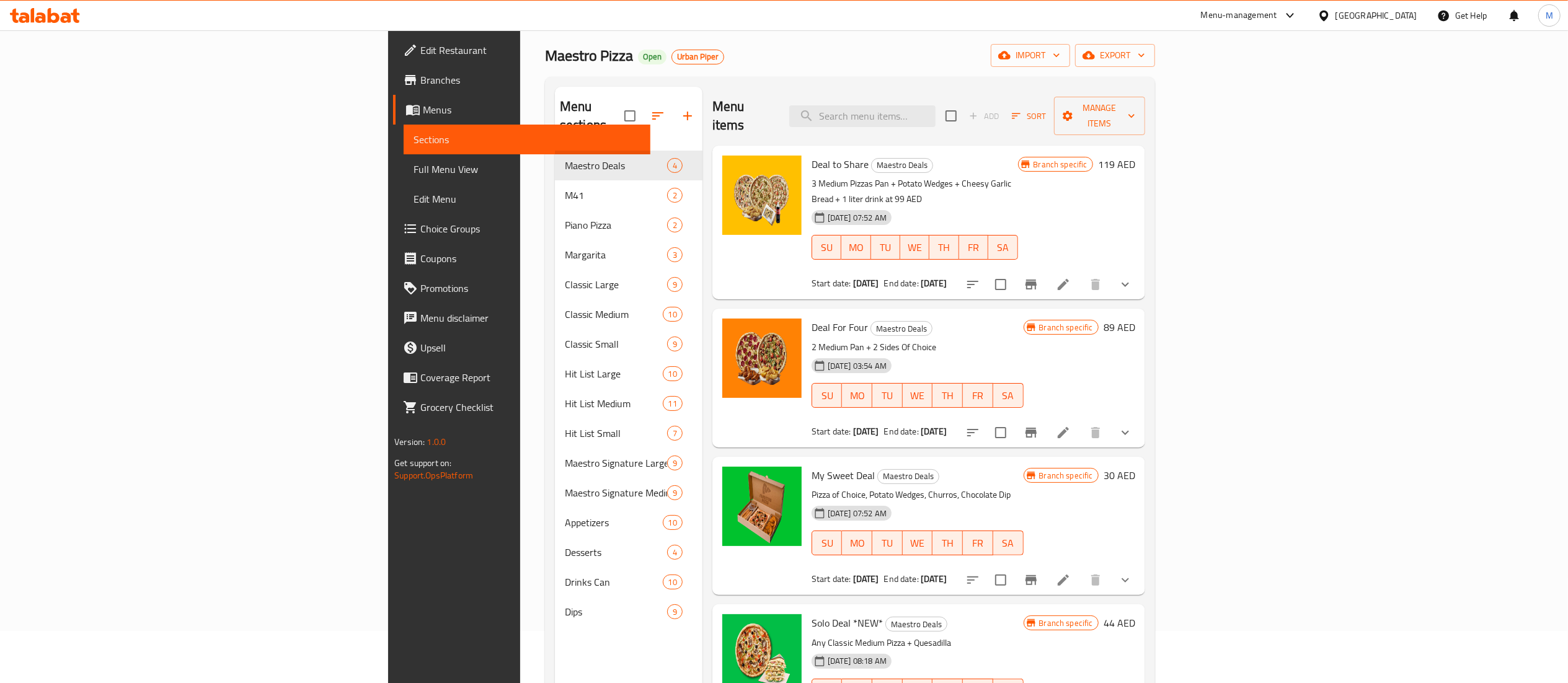
scroll to position [50, 0]
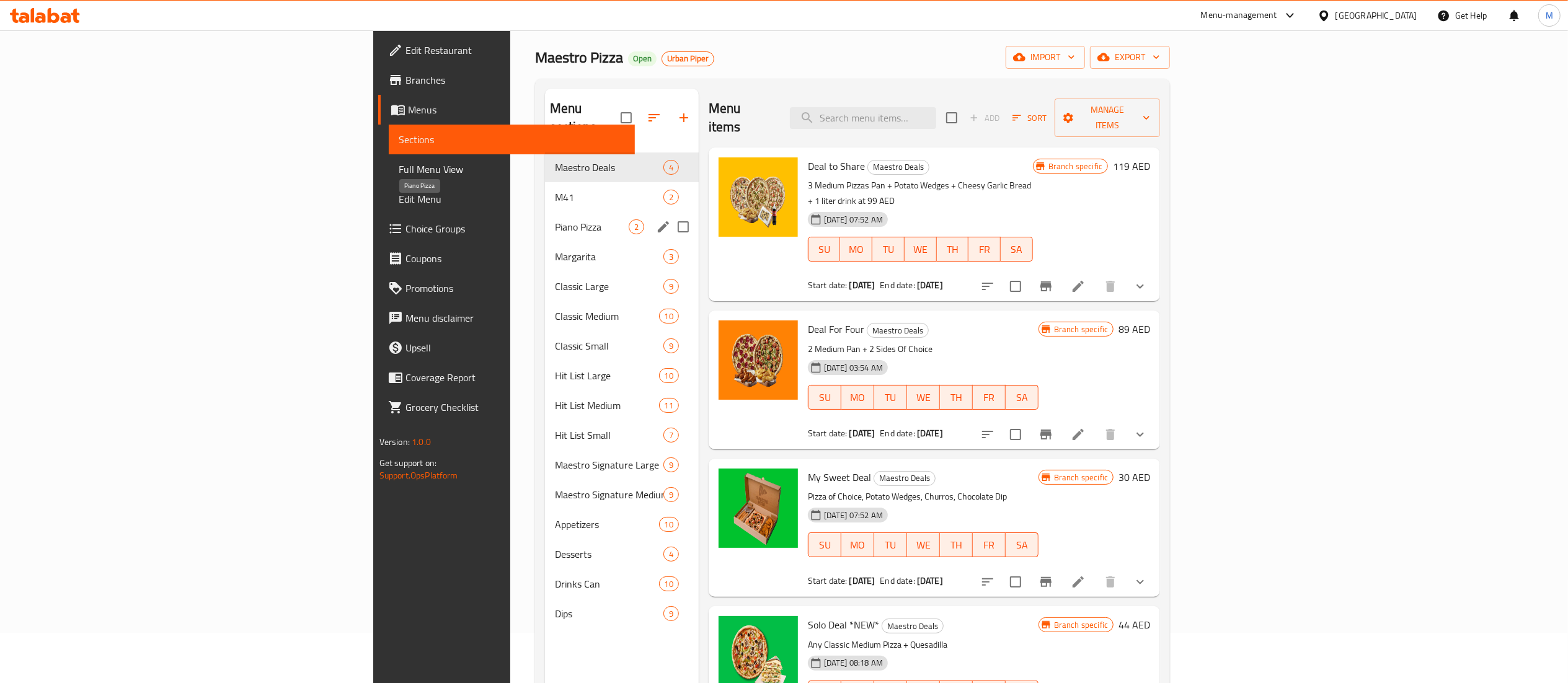
click at [555, 219] on span "Piano Pizza" at bounding box center [591, 227] width 74 height 15
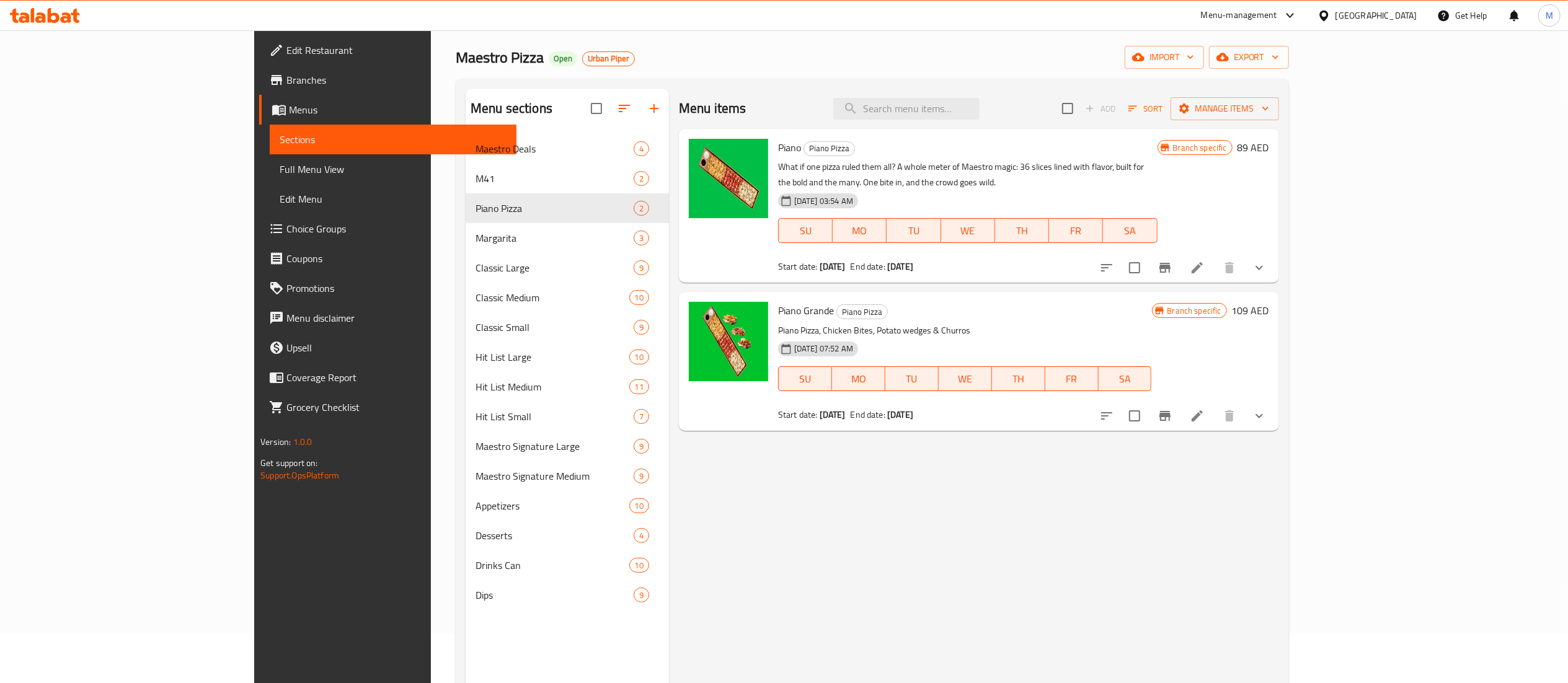
click at [1158, 161] on p "What if one pizza ruled them all? A whole meter of Maestro magic: 36 slices lin…" at bounding box center [968, 174] width 379 height 31
click at [1203, 262] on icon at bounding box center [1197, 267] width 11 height 11
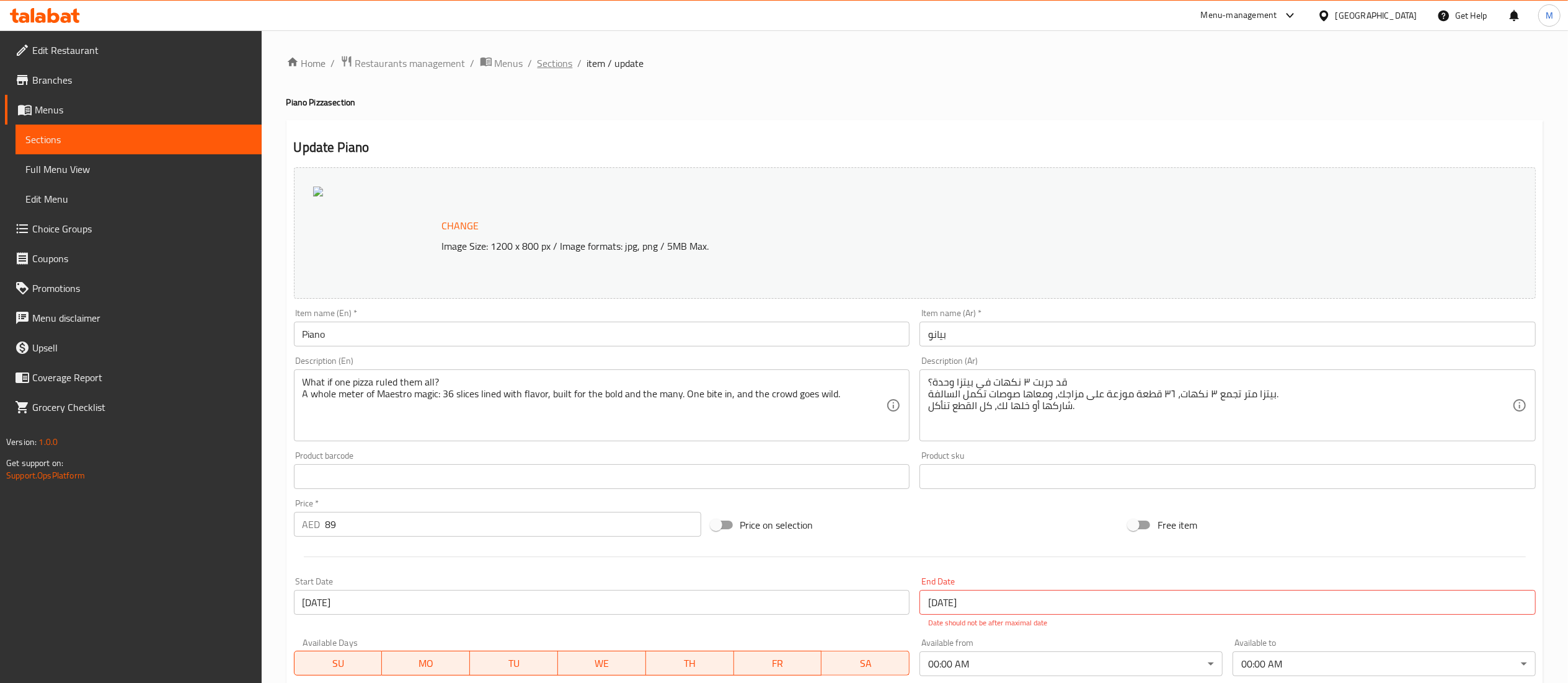
click at [561, 67] on span "Sections" at bounding box center [555, 64] width 35 height 15
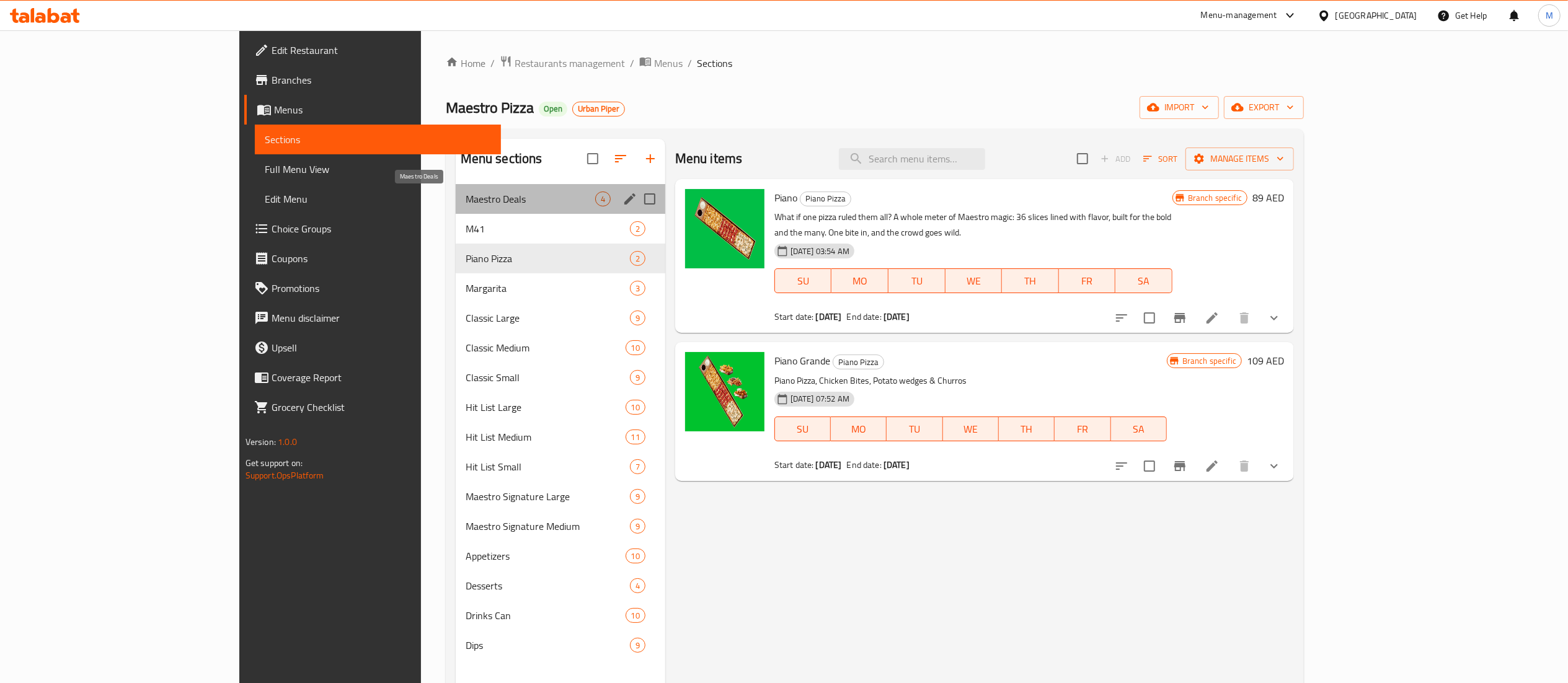
click at [466, 195] on span "Maestro Deals" at bounding box center [530, 199] width 129 height 15
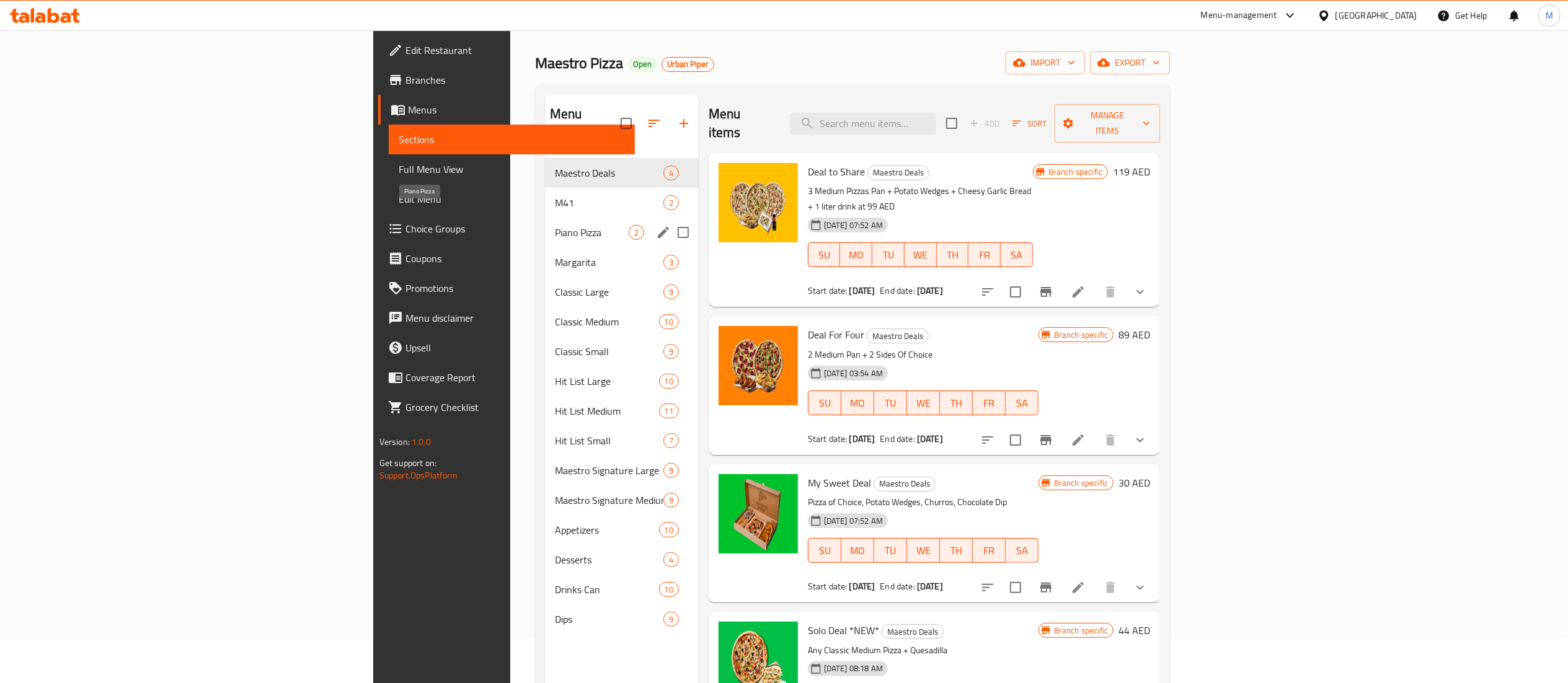
scroll to position [40, 0]
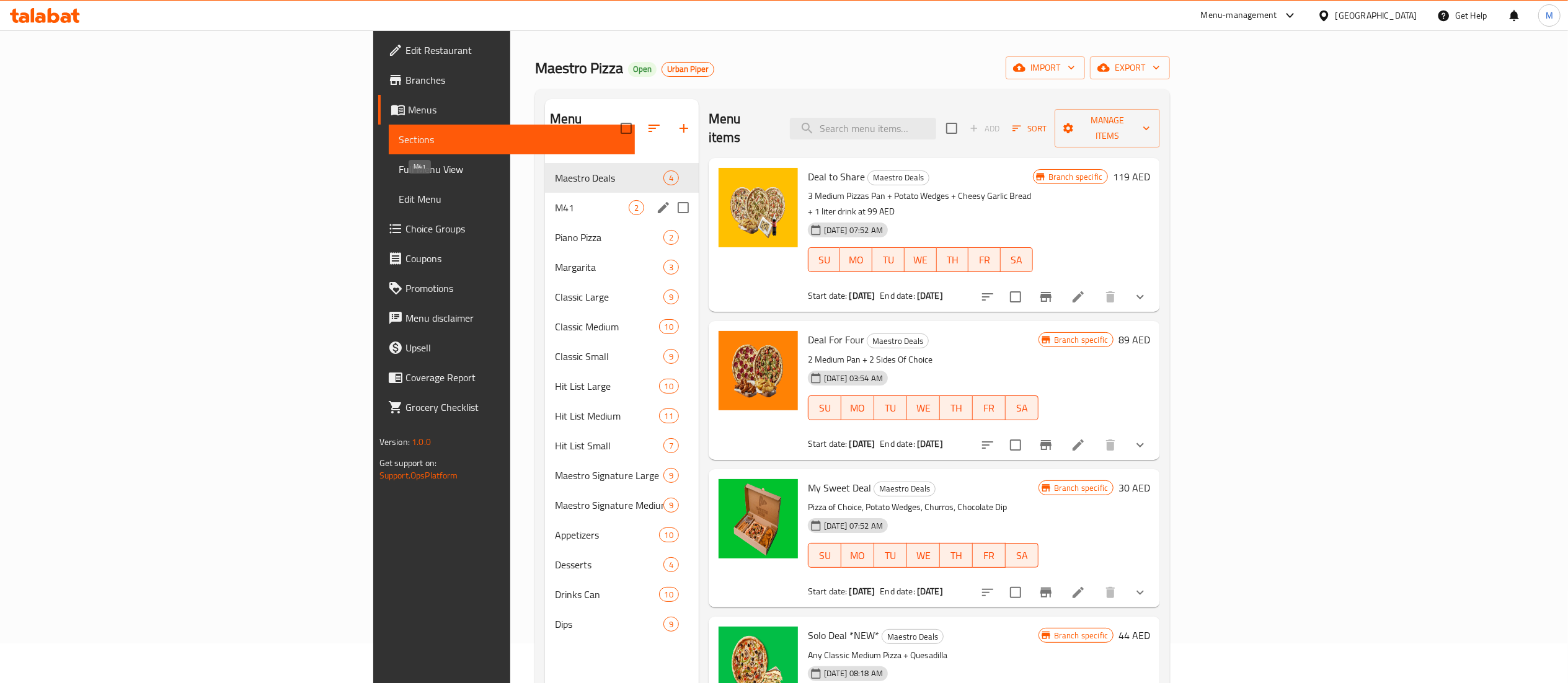
click at [555, 200] on span "M41" at bounding box center [591, 208] width 74 height 15
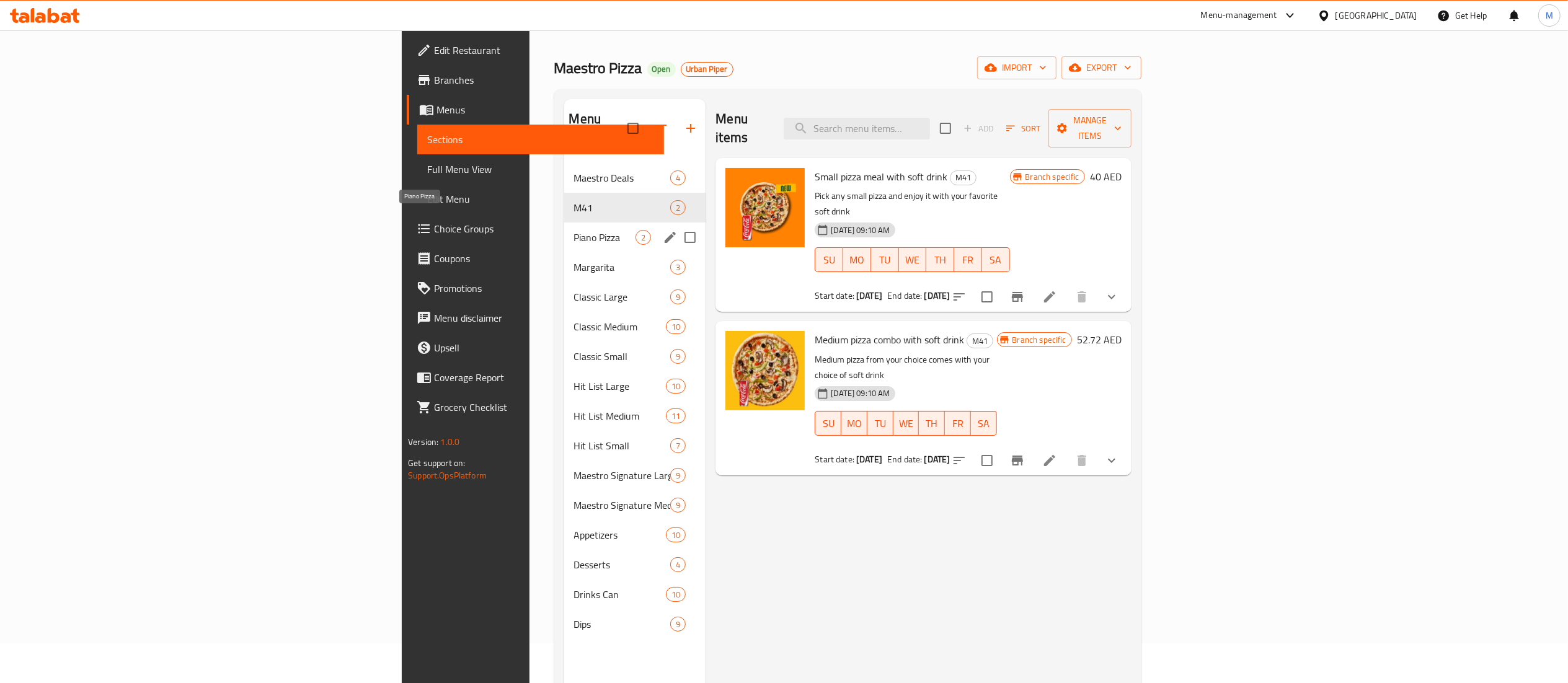
click at [574, 230] on span "Piano Pizza" at bounding box center [605, 237] width 62 height 15
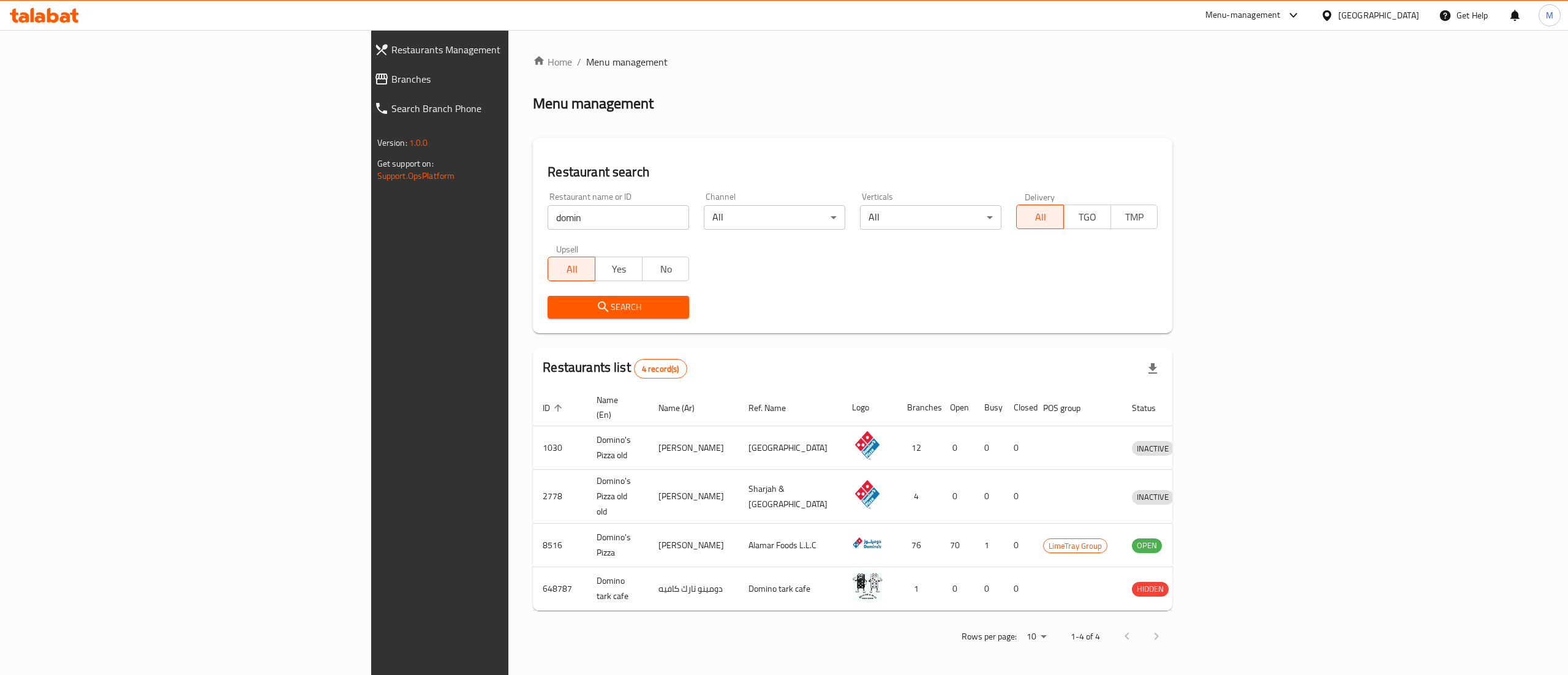
click at [548, 218] on input "domin" at bounding box center [618, 217] width 141 height 24
type input "MAESTRO PIZZA"
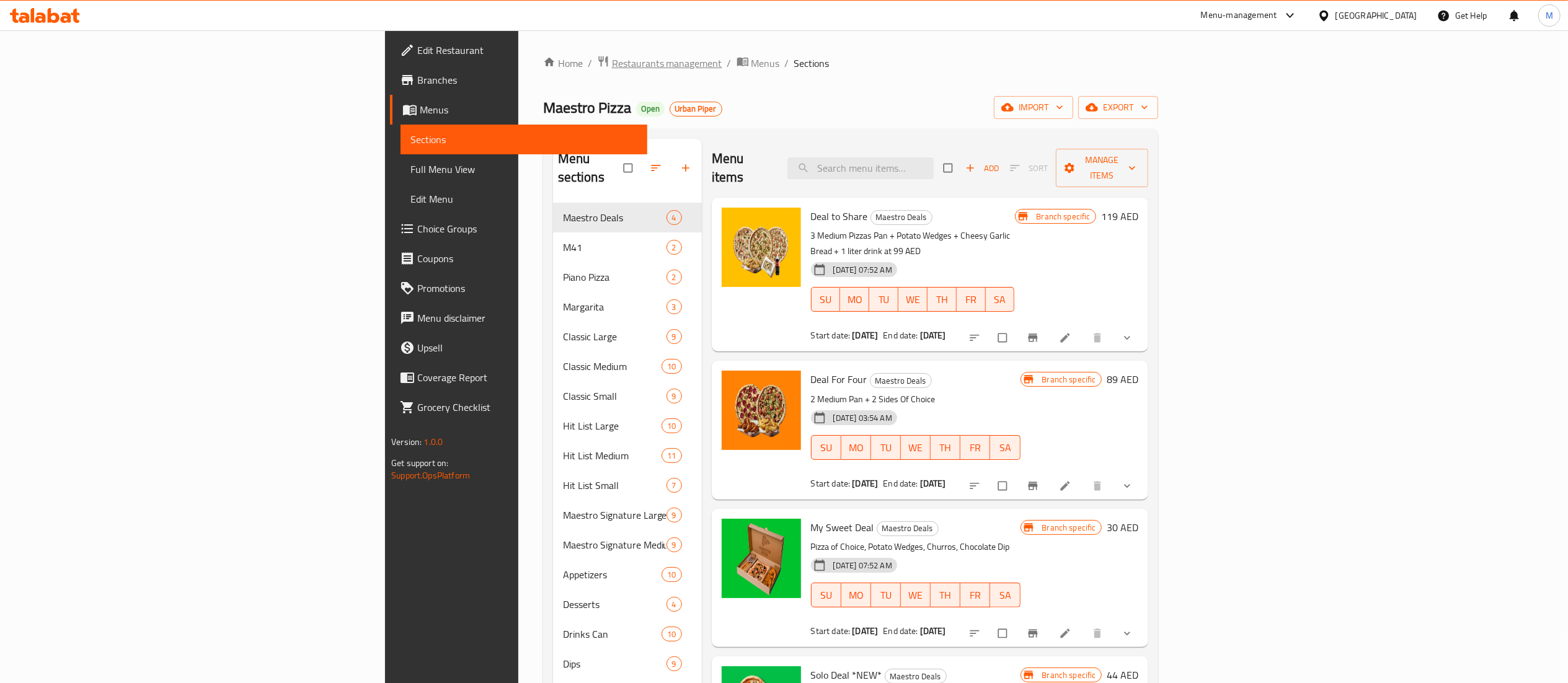
click at [612, 66] on span "Restaurants management" at bounding box center [667, 64] width 110 height 15
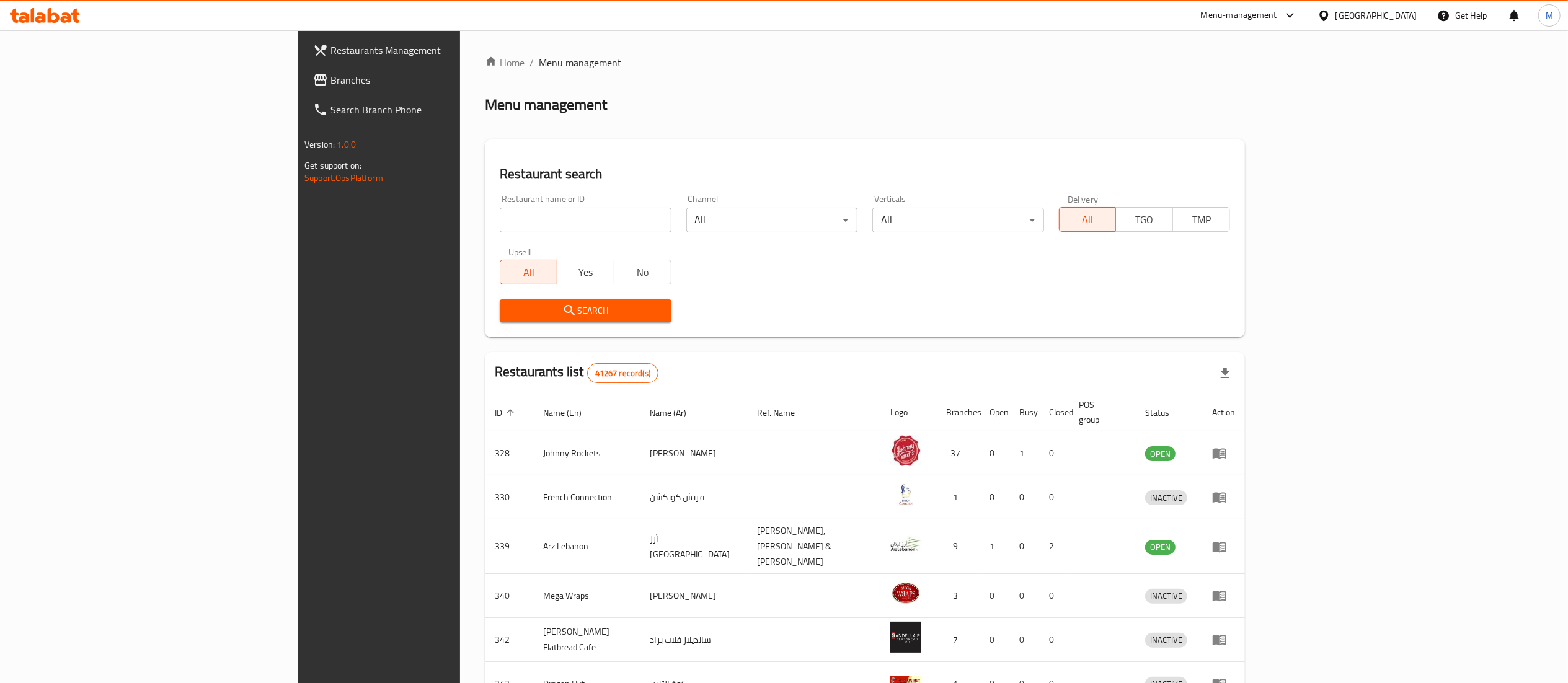
click at [1271, 16] on div "Menu-management" at bounding box center [1239, 16] width 76 height 15
click at [1183, 136] on div "Restaurant-Management" at bounding box center [1174, 137] width 97 height 13
click at [500, 205] on div "Restaurant name or ID Restaurant name or ID" at bounding box center [585, 213] width 171 height 38
click at [504, 230] on input "search" at bounding box center [585, 219] width 171 height 25
type input "pizza hut"
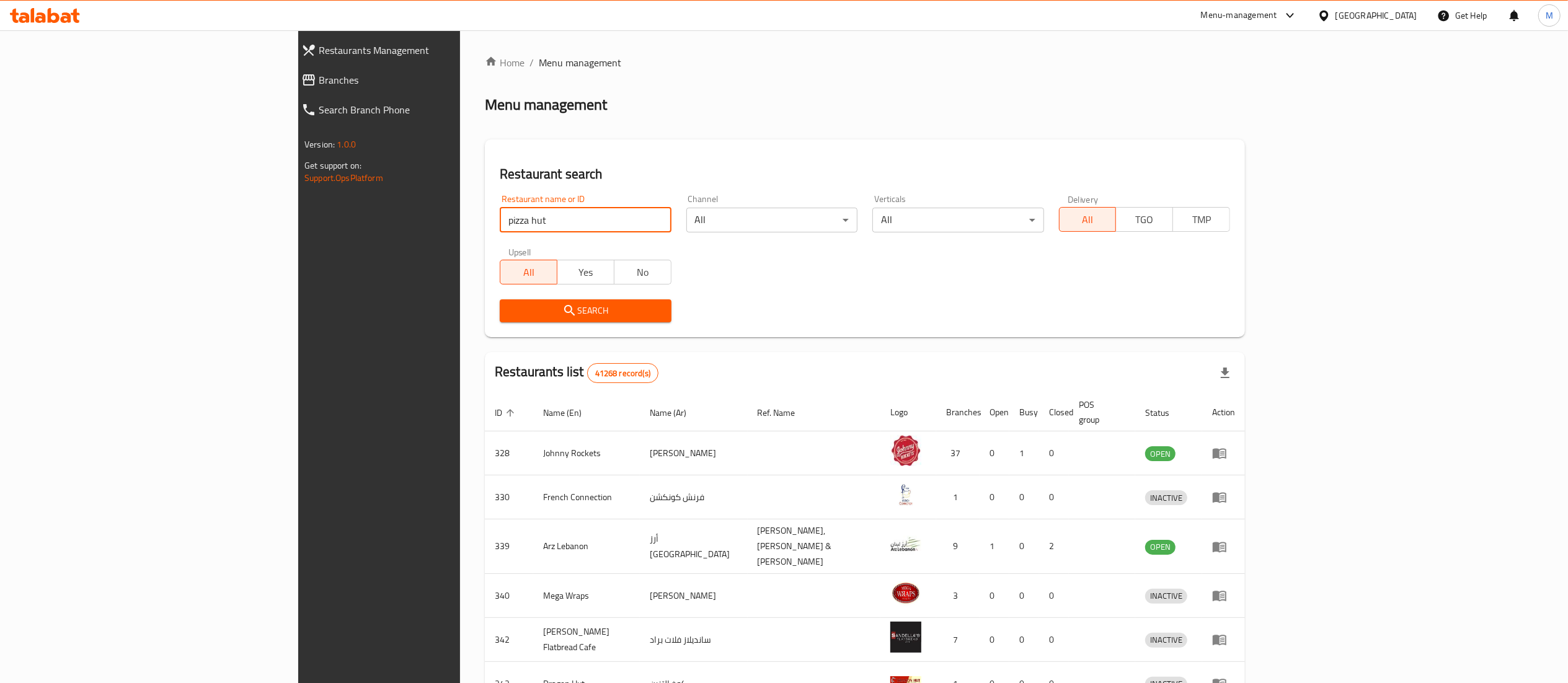
click button "Search" at bounding box center [585, 310] width 171 height 23
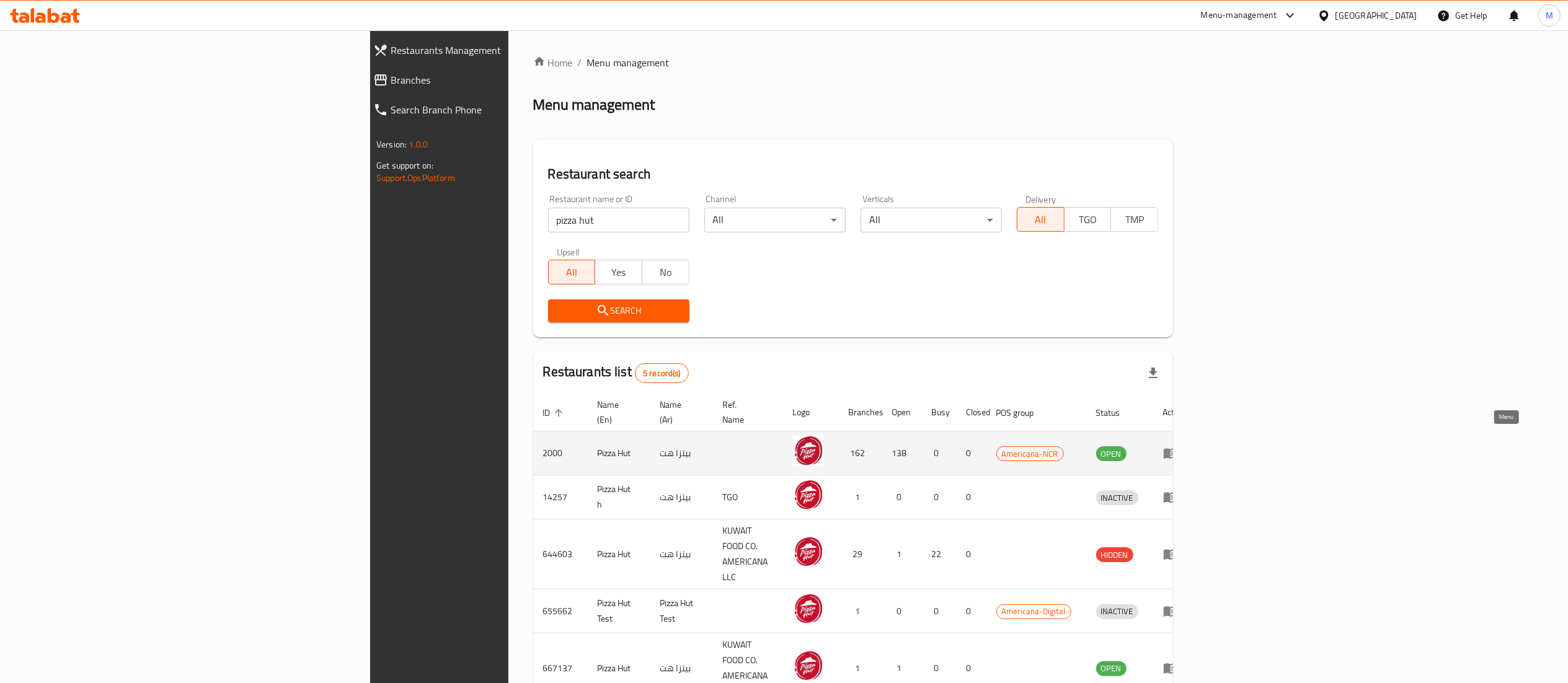
click at [1178, 446] on icon "enhanced table" at bounding box center [1171, 453] width 15 height 15
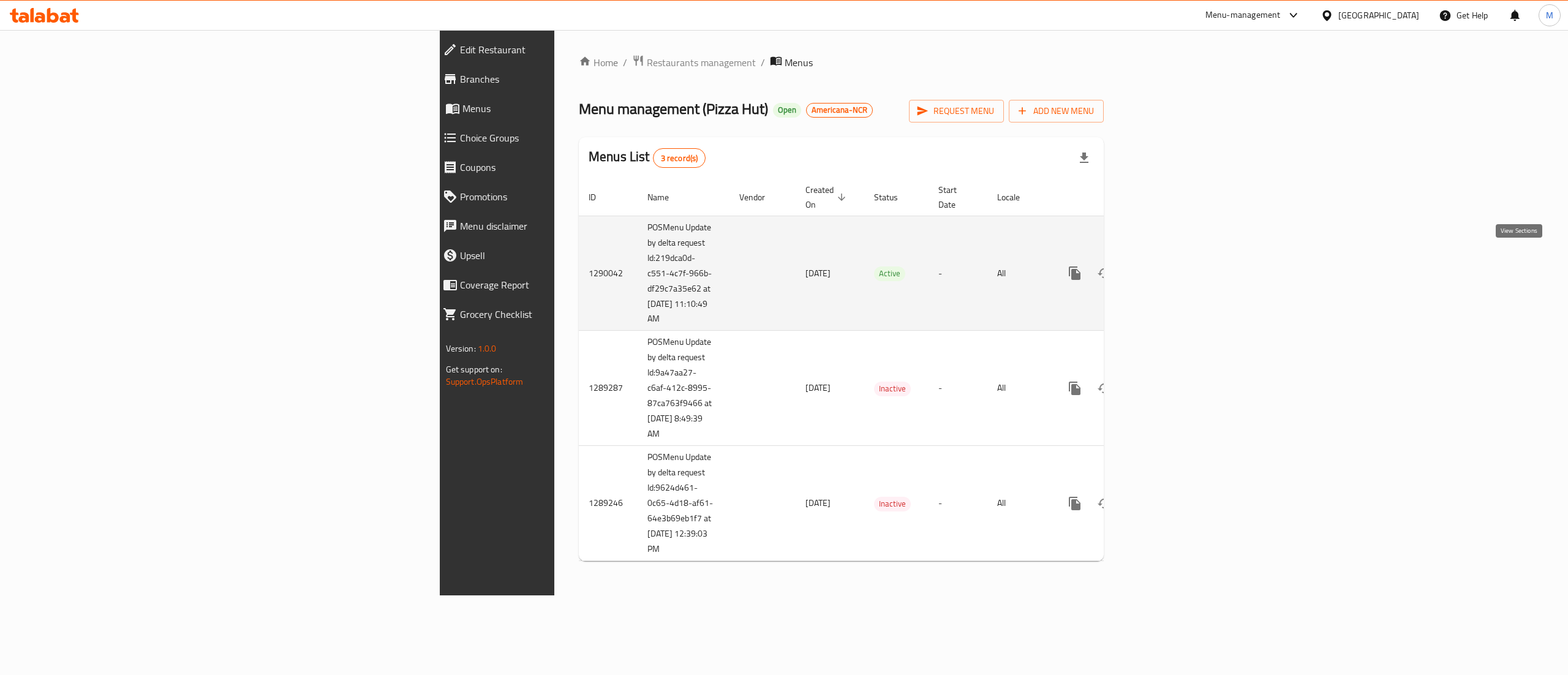
click at [1168, 268] on icon "enhanced table" at bounding box center [1163, 273] width 11 height 11
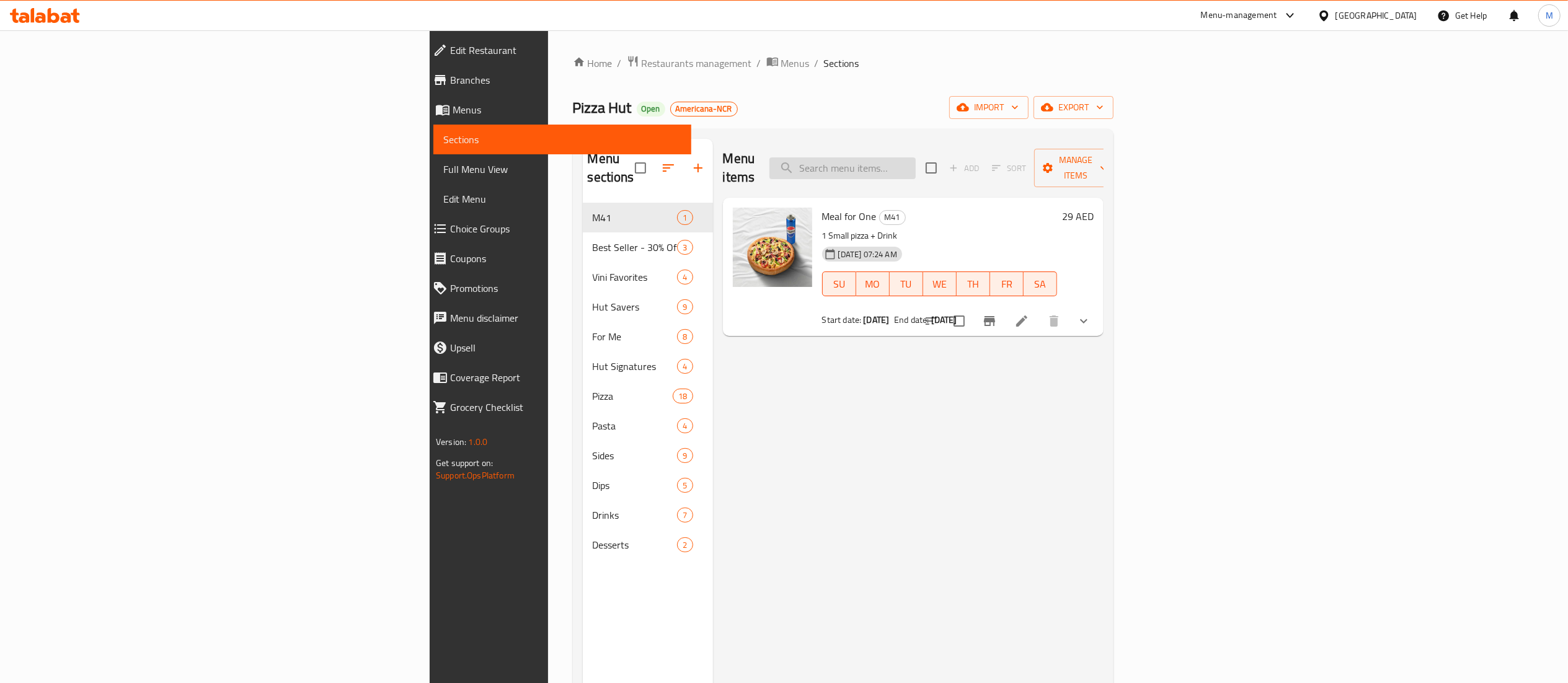
click at [915, 160] on input "search" at bounding box center [842, 168] width 146 height 22
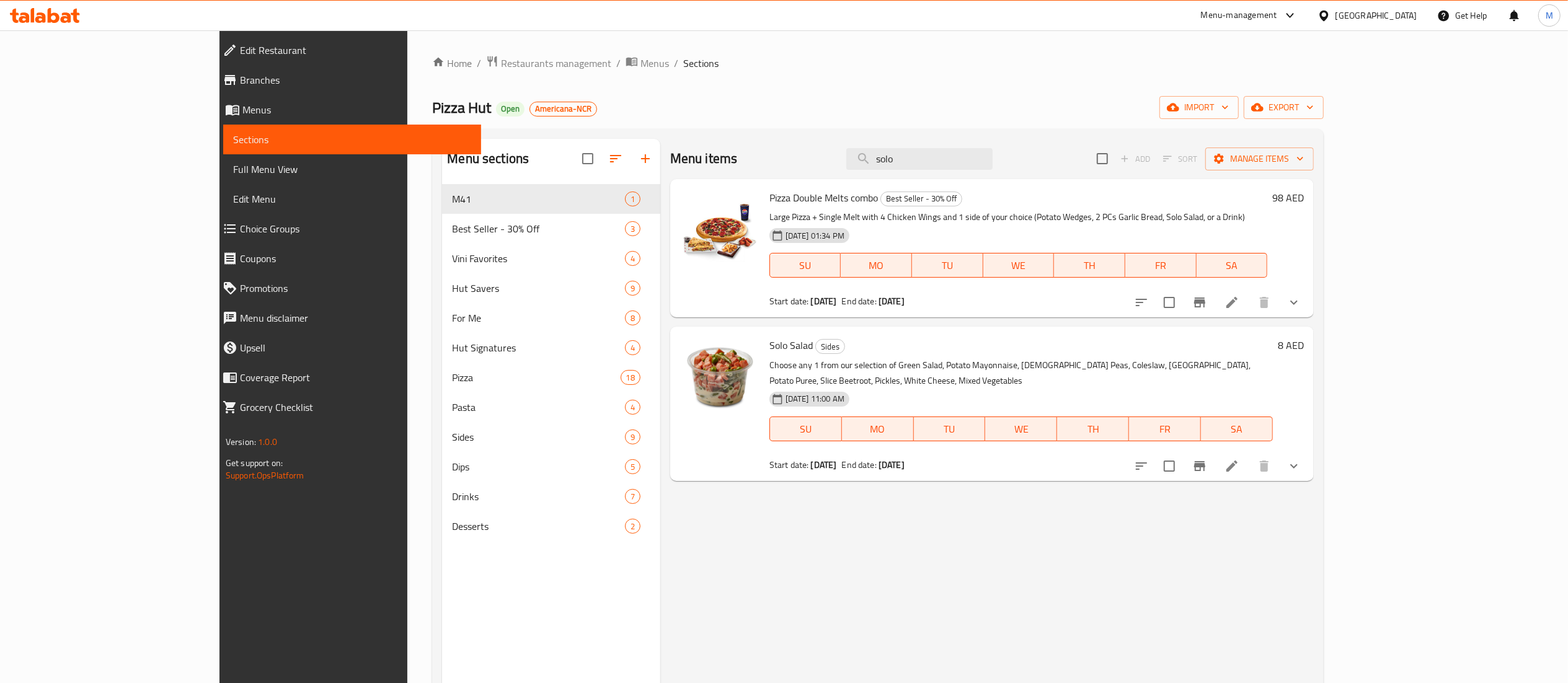
type input "solo"
